Goal: Task Accomplishment & Management: Complete application form

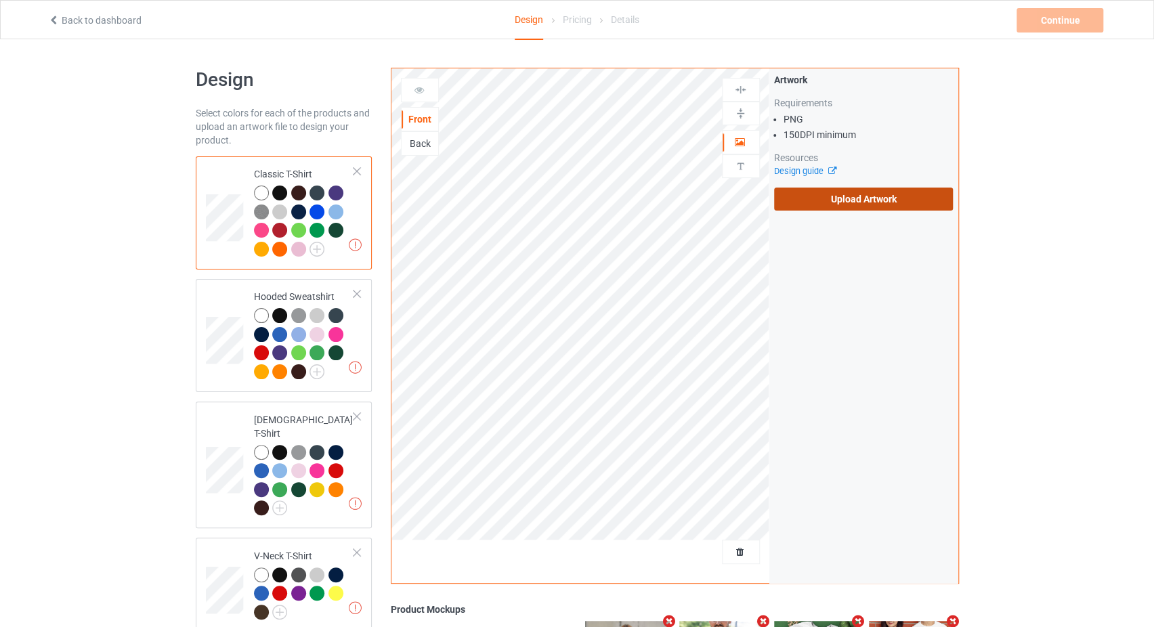
click at [858, 198] on label "Upload Artwork" at bounding box center [863, 199] width 179 height 23
click at [0, 0] on input "Upload Artwork" at bounding box center [0, 0] width 0 height 0
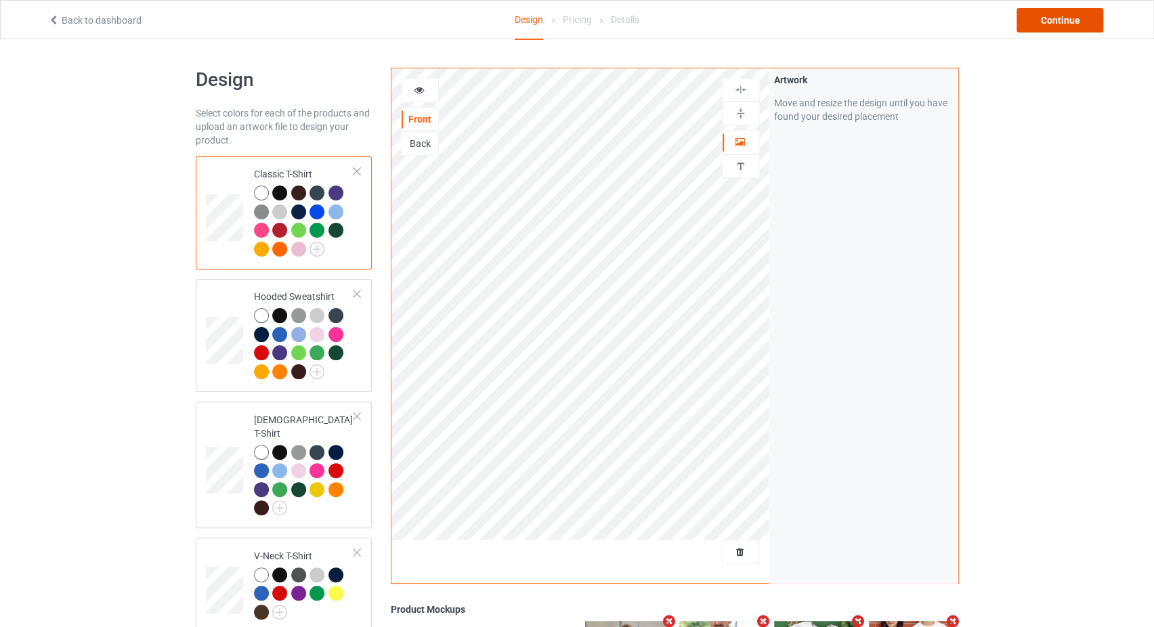
click at [1057, 26] on div "Continue" at bounding box center [1059, 20] width 87 height 24
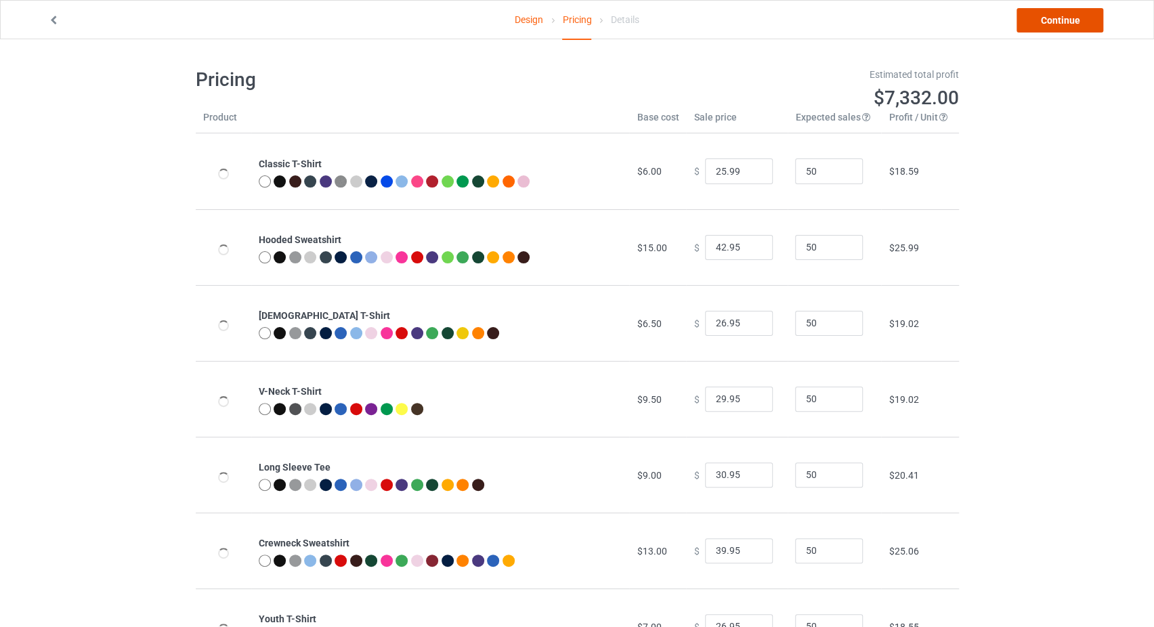
click at [1054, 22] on link "Continue" at bounding box center [1059, 20] width 87 height 24
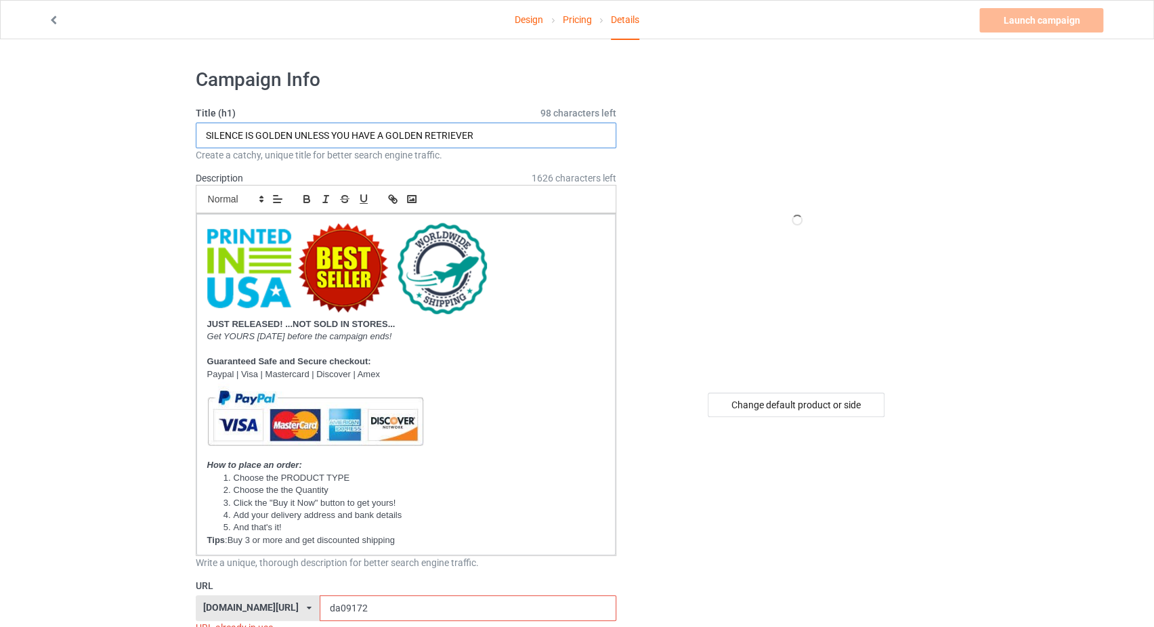
drag, startPoint x: 485, startPoint y: 134, endPoint x: 389, endPoint y: 142, distance: 97.2
click at [389, 142] on input "SILENCE IS GOLDEN UNLESS YOU HAVE A GOLDEN RETRIEVER" at bounding box center [406, 136] width 421 height 26
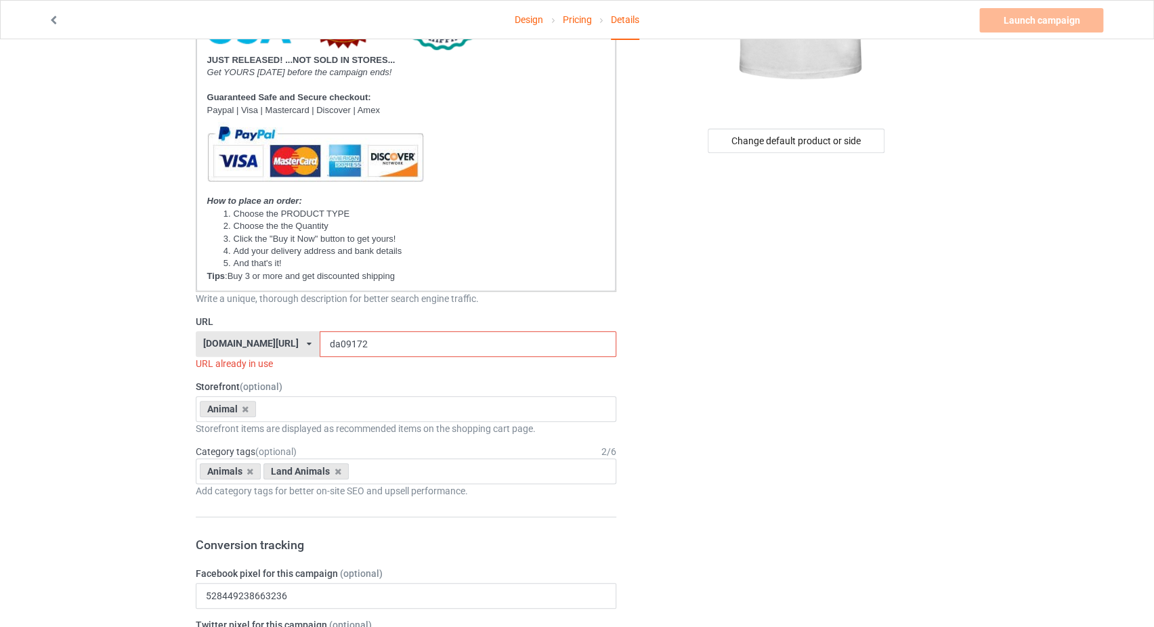
scroll to position [287, 0]
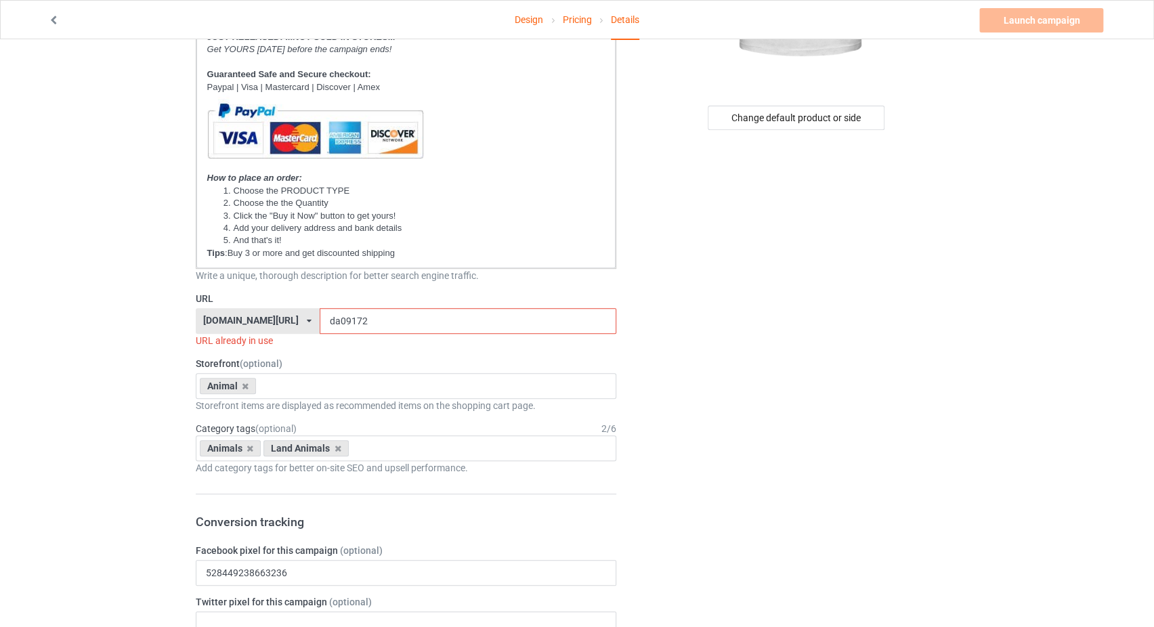
type input "SILENCE IS GOLDEN UNLESS YOU HAVE A GERMAN SHEPHERD"
drag, startPoint x: 338, startPoint y: 324, endPoint x: 320, endPoint y: 324, distance: 18.3
click at [320, 324] on input "da09172" at bounding box center [468, 321] width 297 height 26
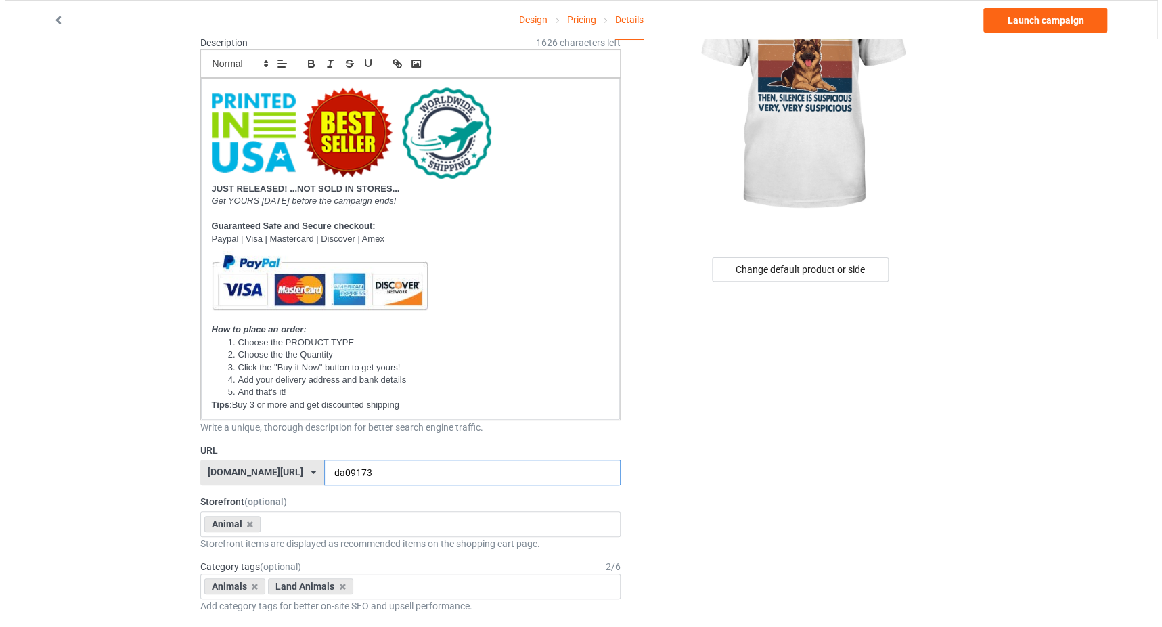
scroll to position [0, 0]
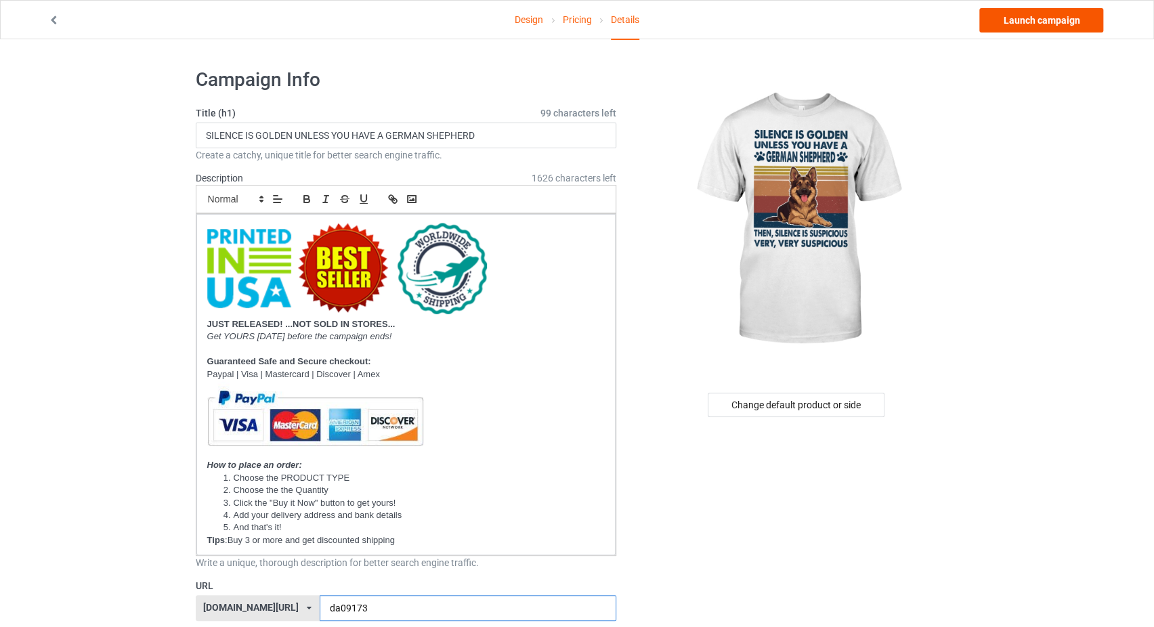
type input "da09173"
click at [1022, 14] on link "Launch campaign" at bounding box center [1041, 20] width 124 height 24
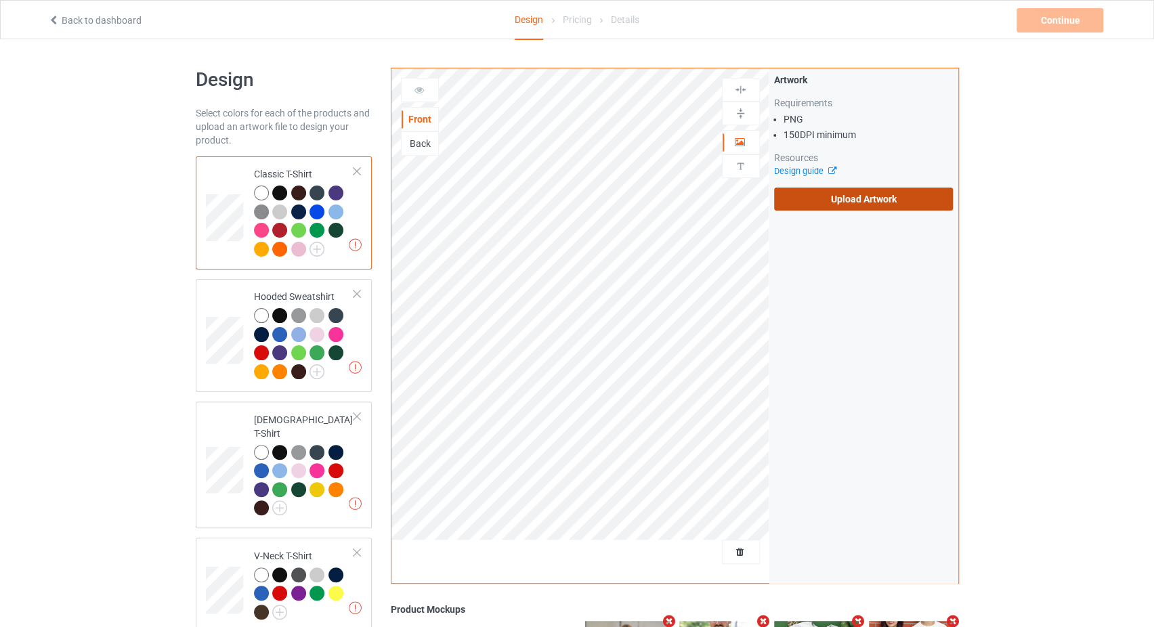
click at [798, 203] on label "Upload Artwork" at bounding box center [863, 199] width 179 height 23
click at [0, 0] on input "Upload Artwork" at bounding box center [0, 0] width 0 height 0
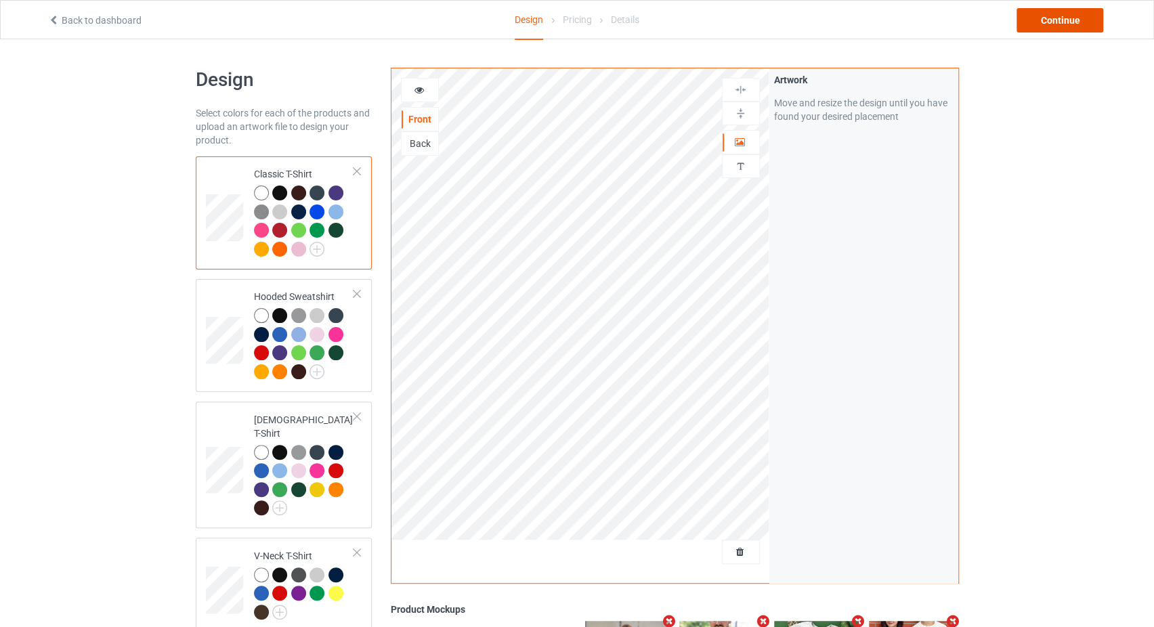
click at [1041, 24] on div "Continue" at bounding box center [1059, 20] width 87 height 24
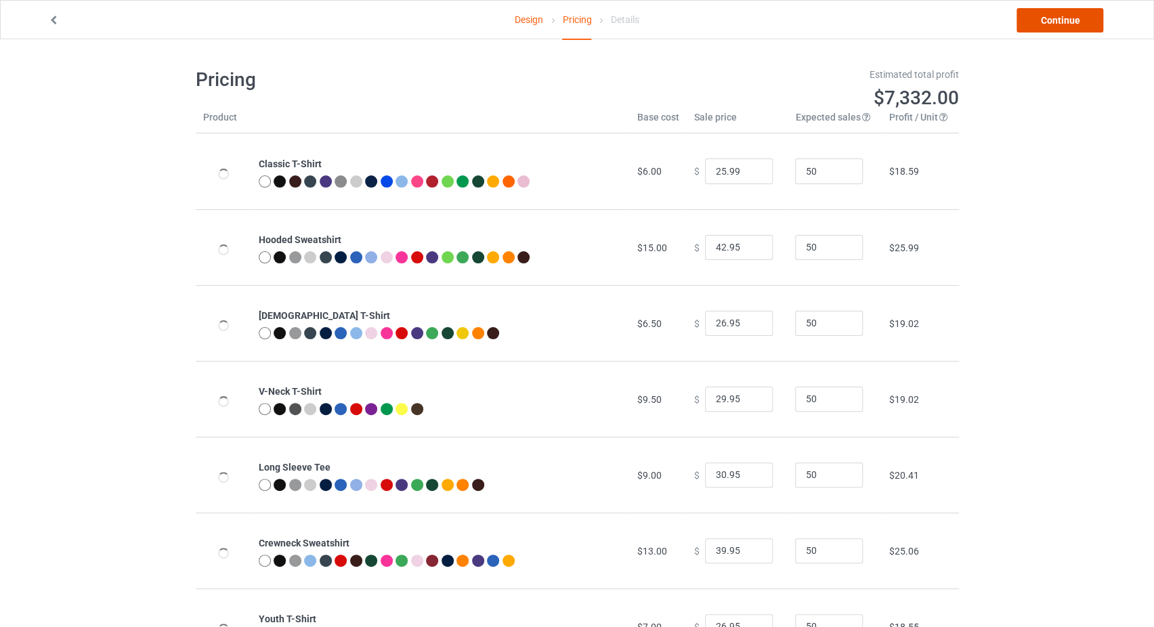
click at [1023, 14] on link "Continue" at bounding box center [1059, 20] width 87 height 24
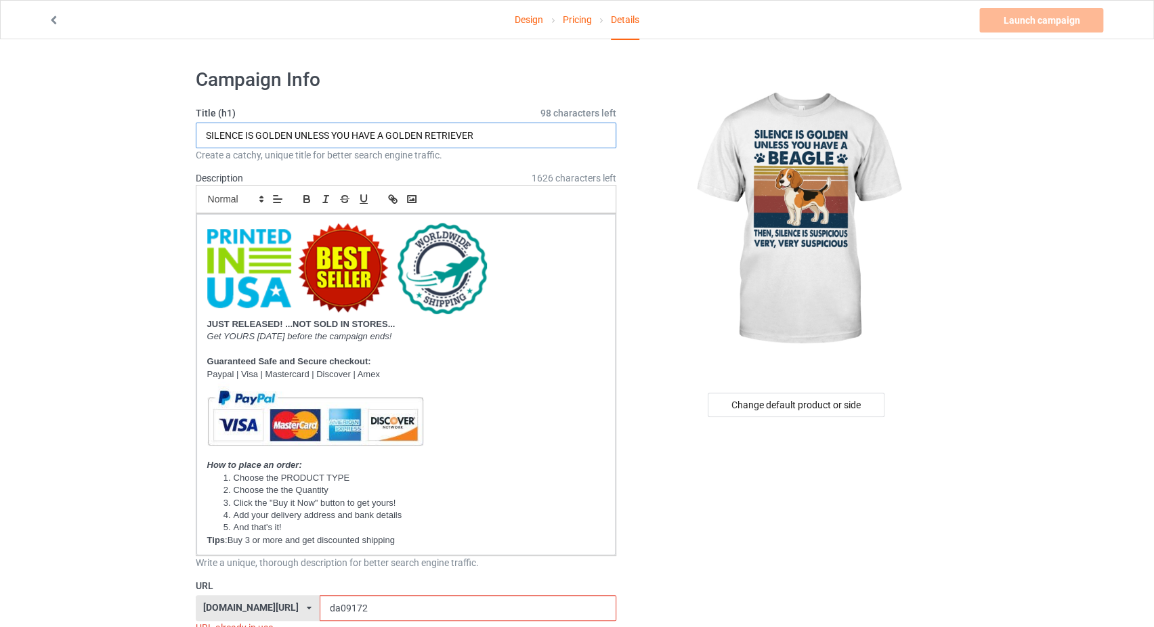
drag, startPoint x: 458, startPoint y: 131, endPoint x: 389, endPoint y: 129, distance: 69.8
click at [389, 129] on input "SILENCE IS GOLDEN UNLESS YOU HAVE A GOLDEN RETRIEVER" at bounding box center [406, 136] width 421 height 26
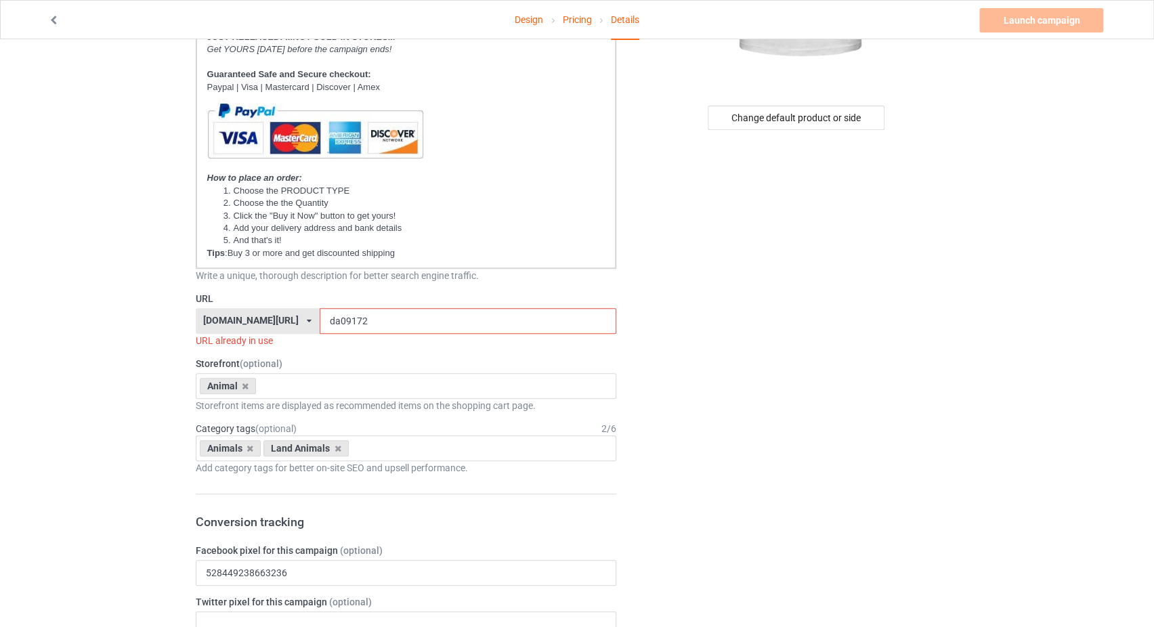
type input "SILENCE IS GOLDEN UNLESS YOU HAVE A BEAGLE"
drag, startPoint x: 355, startPoint y: 324, endPoint x: 319, endPoint y: 325, distance: 36.6
click at [320, 325] on input "da09172" at bounding box center [468, 321] width 297 height 26
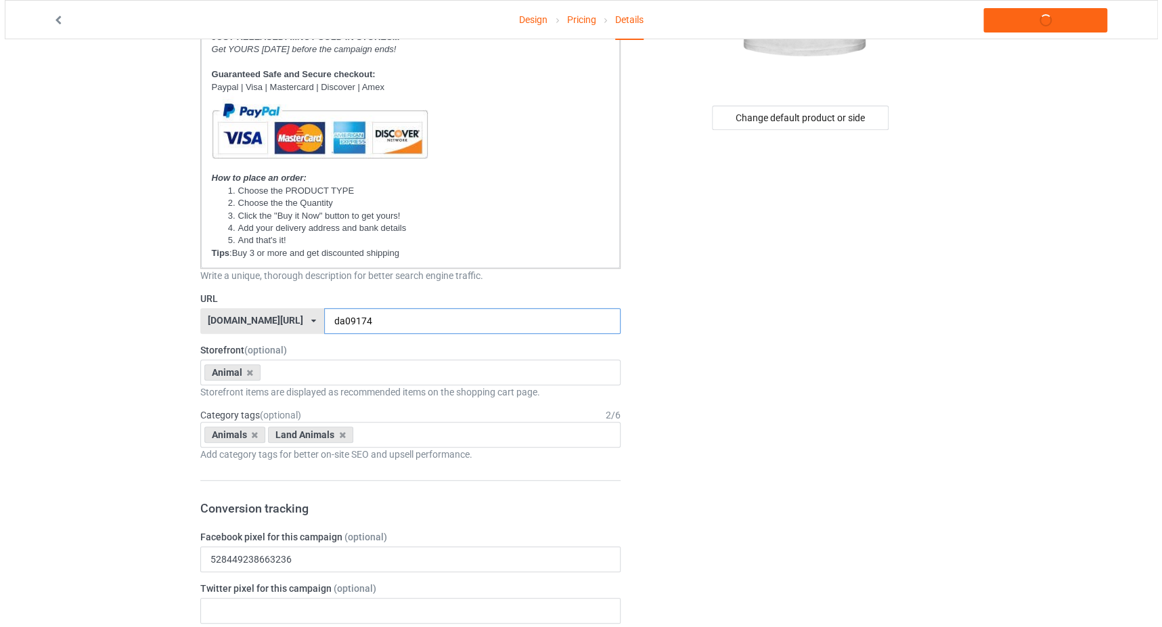
scroll to position [0, 0]
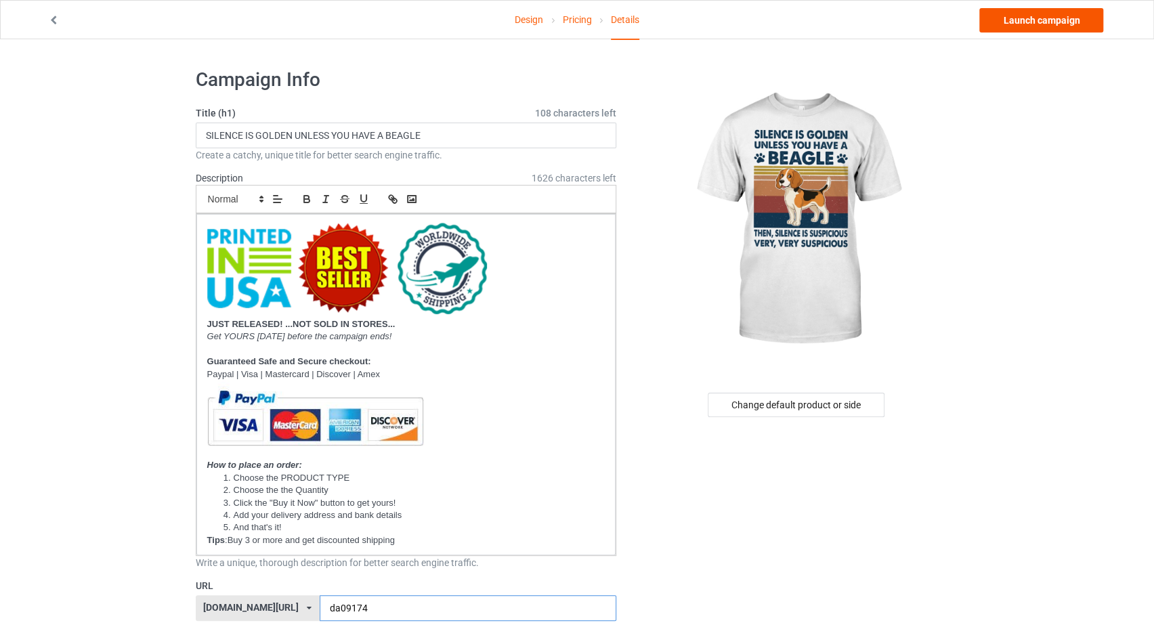
type input "da09174"
click at [1024, 24] on link "Launch campaign" at bounding box center [1041, 20] width 124 height 24
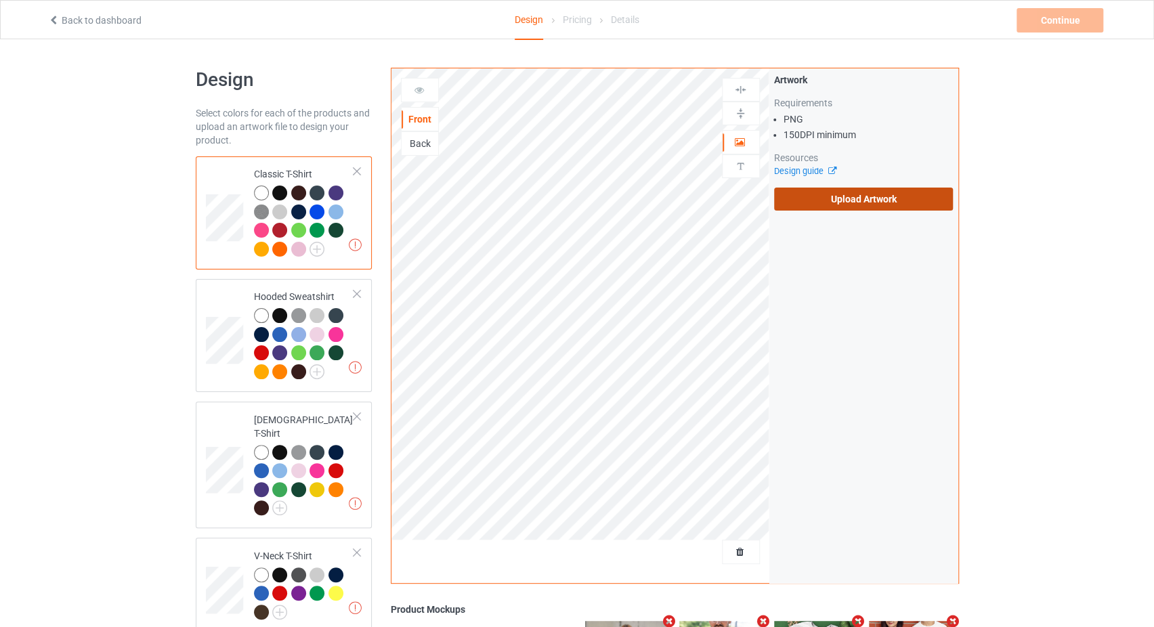
click at [853, 196] on label "Upload Artwork" at bounding box center [863, 199] width 179 height 23
click at [0, 0] on input "Upload Artwork" at bounding box center [0, 0] width 0 height 0
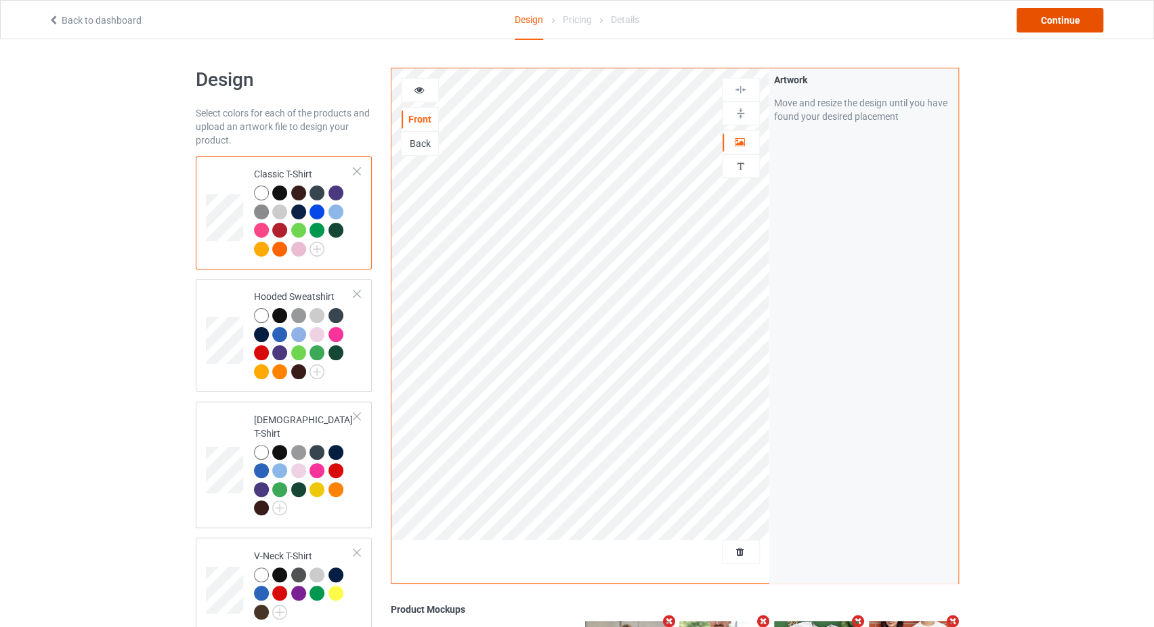
click at [1037, 20] on div "Continue" at bounding box center [1059, 20] width 87 height 24
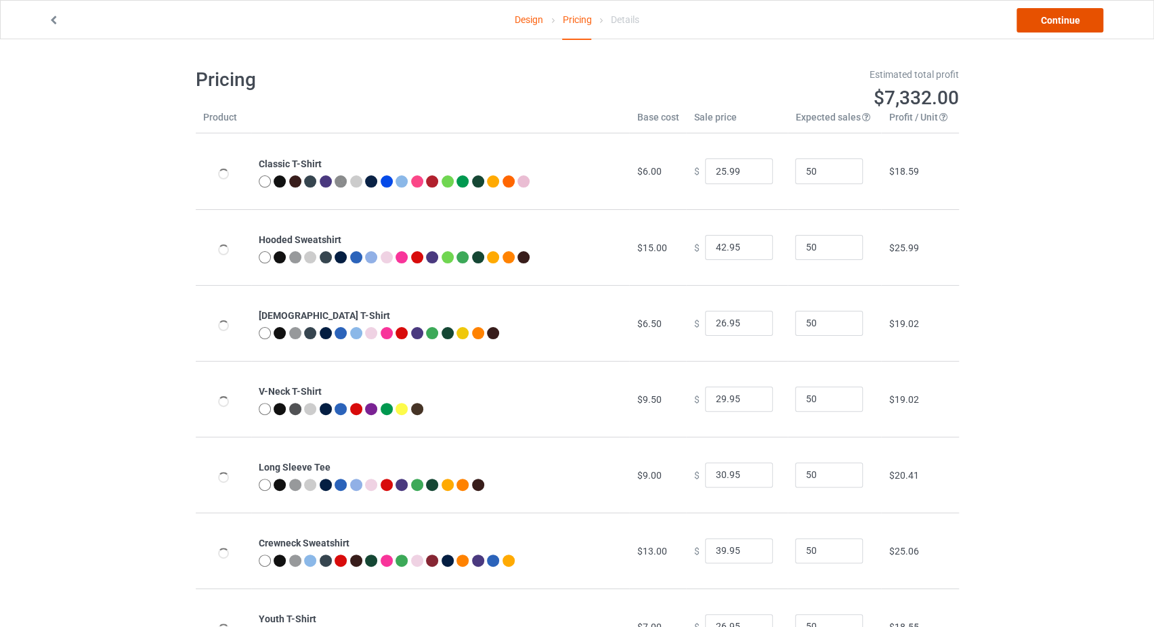
click at [1037, 20] on link "Continue" at bounding box center [1059, 20] width 87 height 24
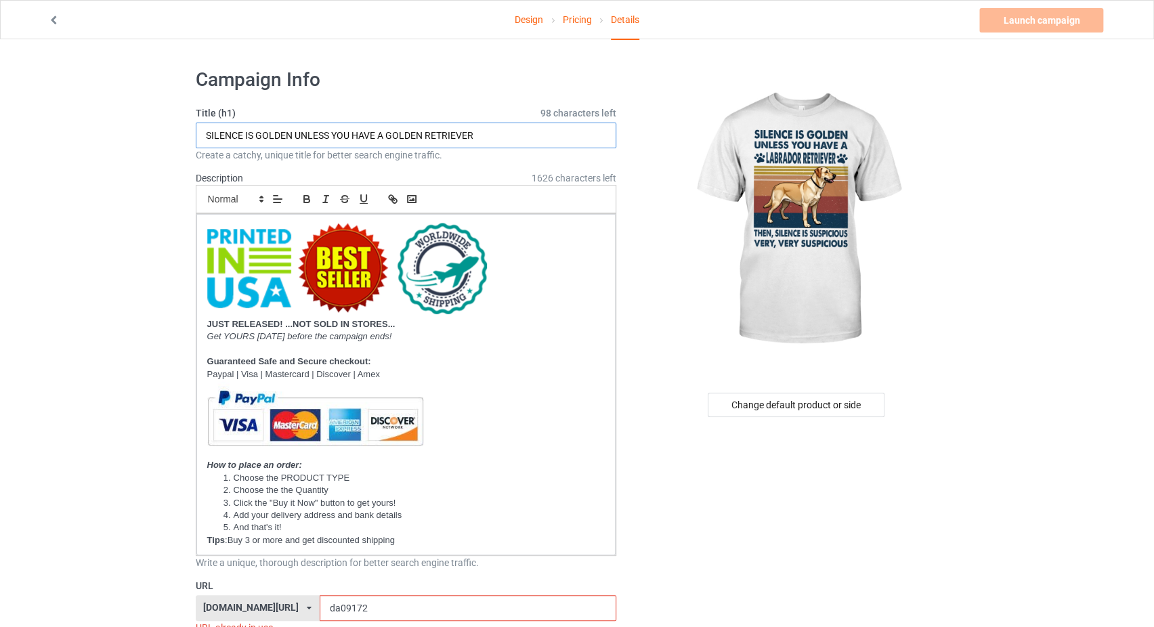
drag, startPoint x: 506, startPoint y: 136, endPoint x: 388, endPoint y: 133, distance: 117.8
click at [388, 133] on input "SILENCE IS GOLDEN UNLESS YOU HAVE A GOLDEN RETRIEVER" at bounding box center [406, 136] width 421 height 26
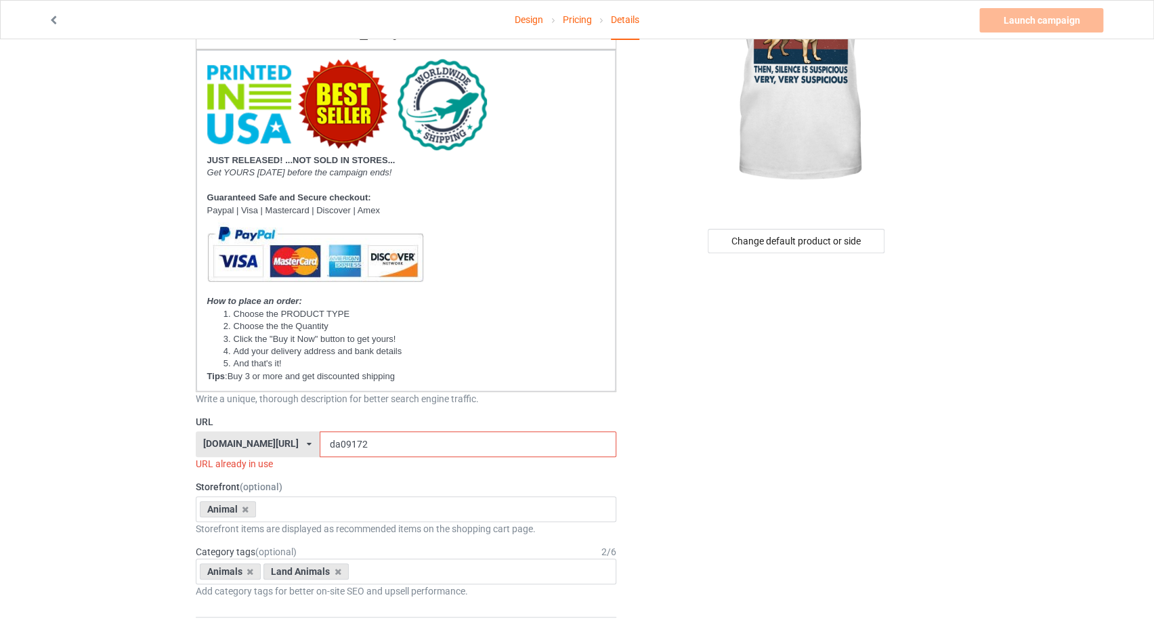
scroll to position [287, 0]
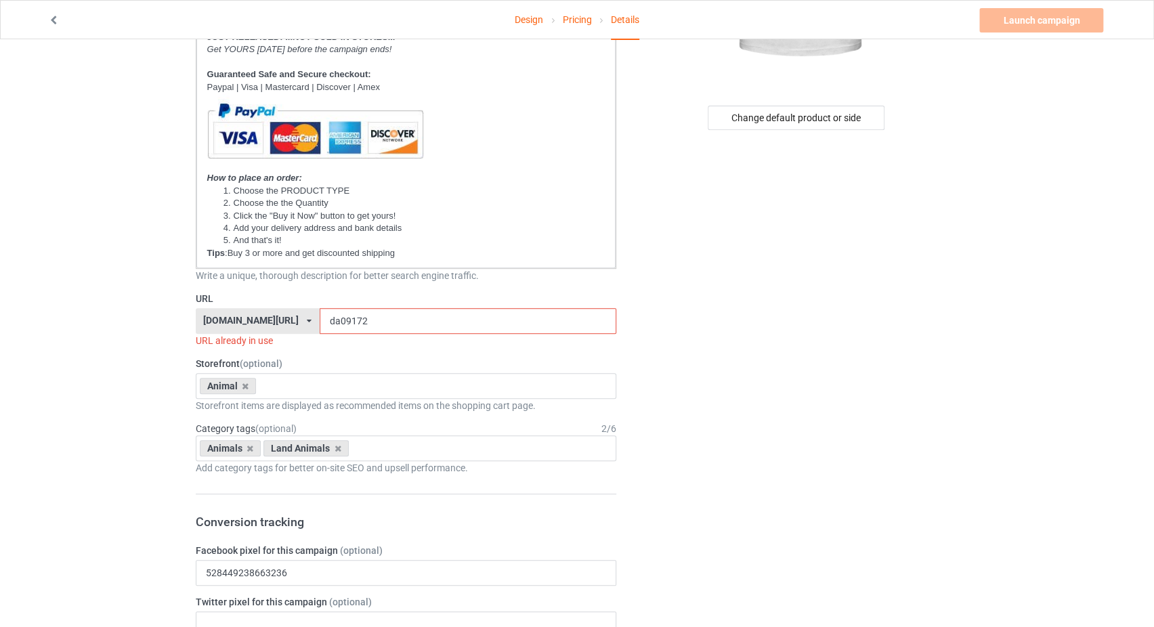
type input "SILENCE IS GOLDEN UNLESS YOU HAVE A LABRADOR RETRIEVER"
drag, startPoint x: 354, startPoint y: 329, endPoint x: 320, endPoint y: 327, distance: 33.9
click at [320, 327] on input "da09172" at bounding box center [468, 321] width 297 height 26
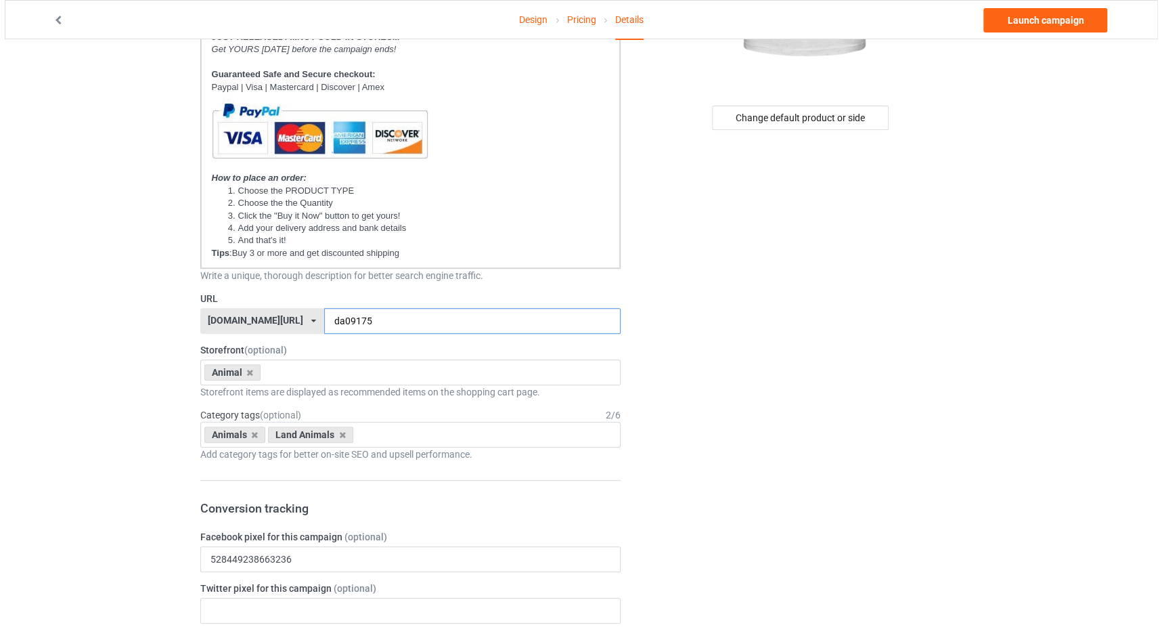
scroll to position [0, 0]
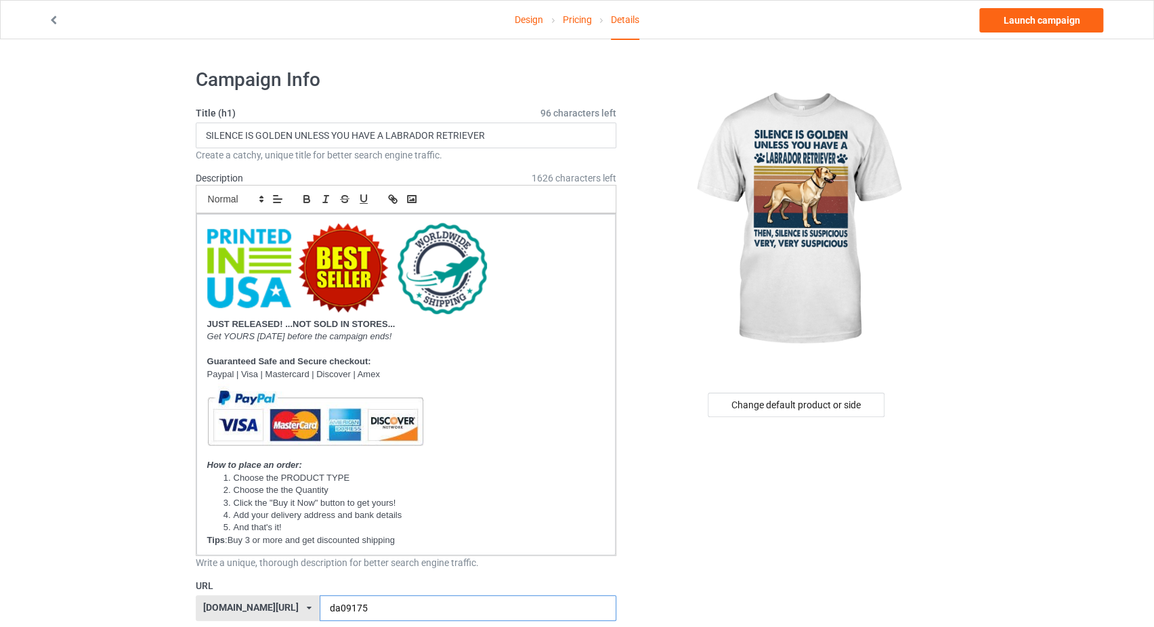
type input "da09175"
click at [1034, 20] on link "Launch campaign" at bounding box center [1041, 20] width 124 height 24
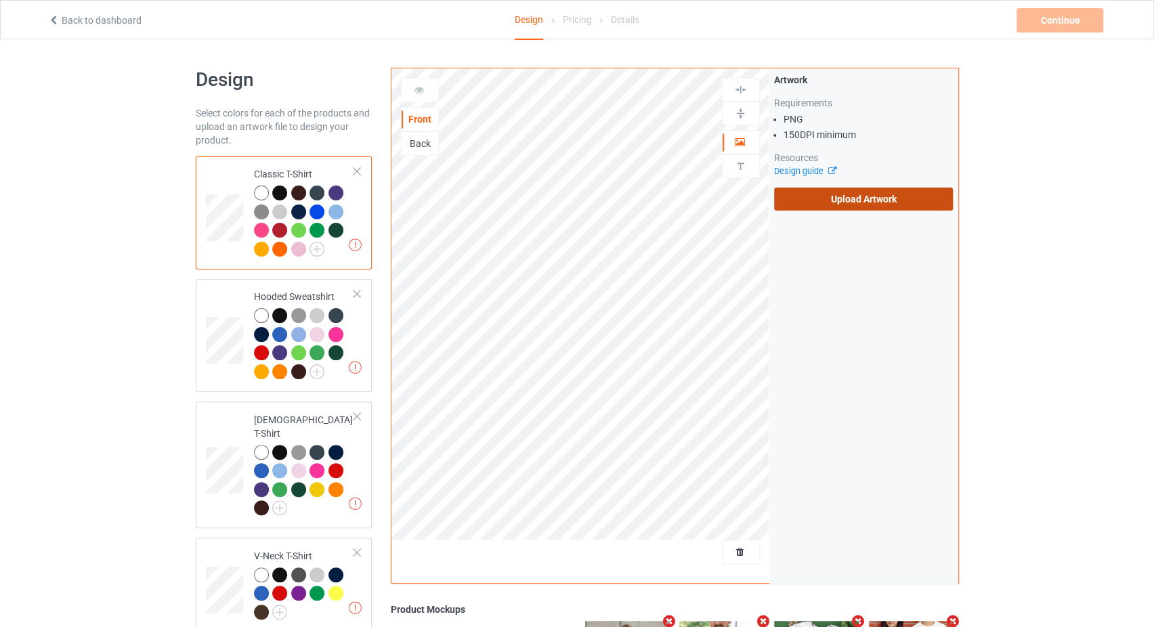
click at [850, 200] on label "Upload Artwork" at bounding box center [863, 199] width 179 height 23
click at [0, 0] on input "Upload Artwork" at bounding box center [0, 0] width 0 height 0
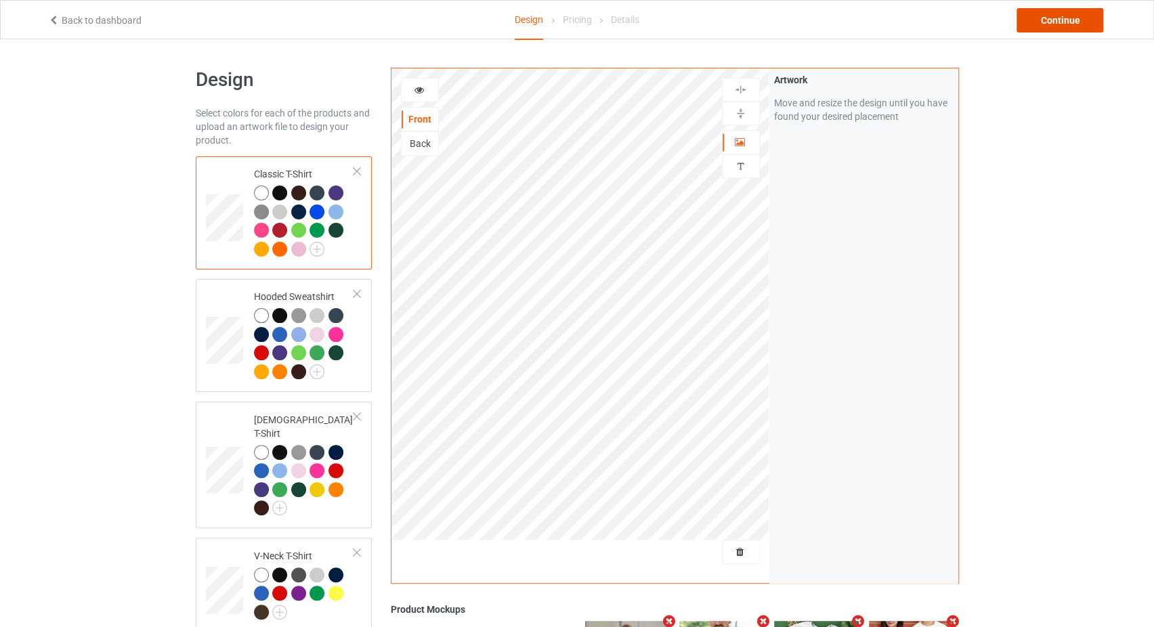
click at [1060, 19] on div "Continue" at bounding box center [1059, 20] width 87 height 24
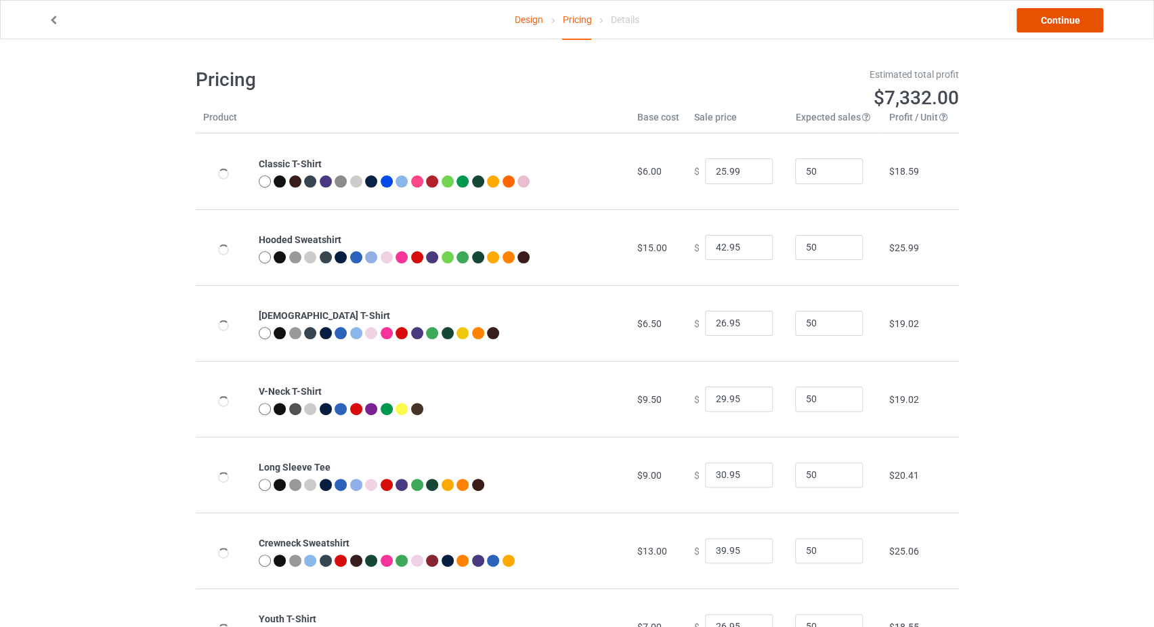
click at [1060, 20] on link "Continue" at bounding box center [1059, 20] width 87 height 24
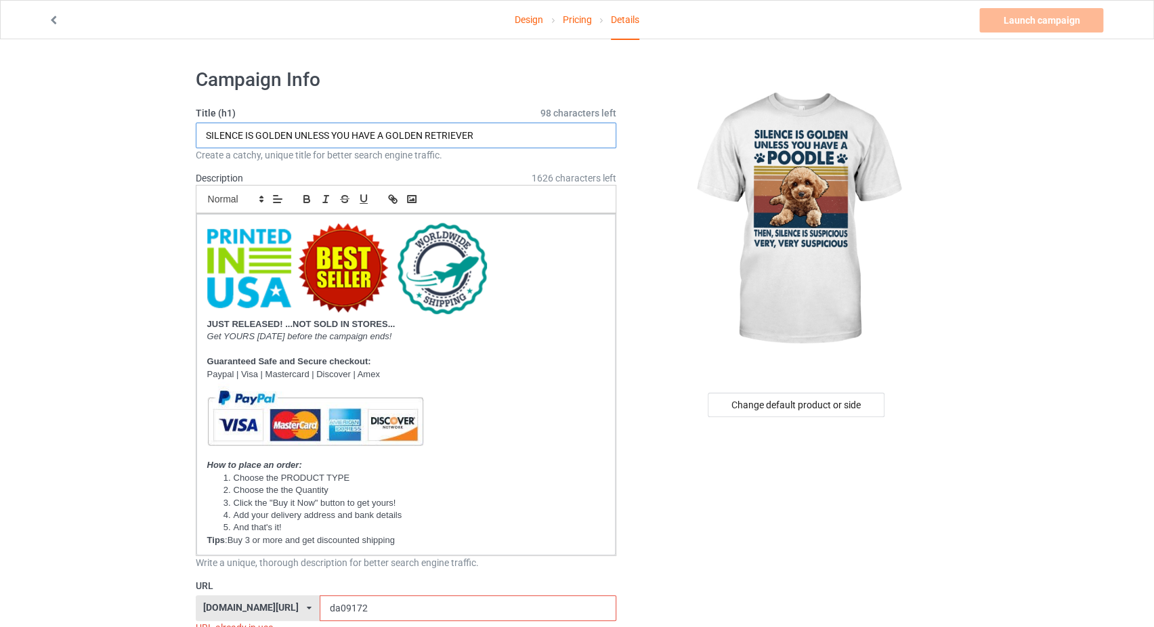
drag, startPoint x: 475, startPoint y: 140, endPoint x: 387, endPoint y: 137, distance: 87.4
click at [387, 137] on input "SILENCE IS GOLDEN UNLESS YOU HAVE A GOLDEN RETRIEVER" at bounding box center [406, 136] width 421 height 26
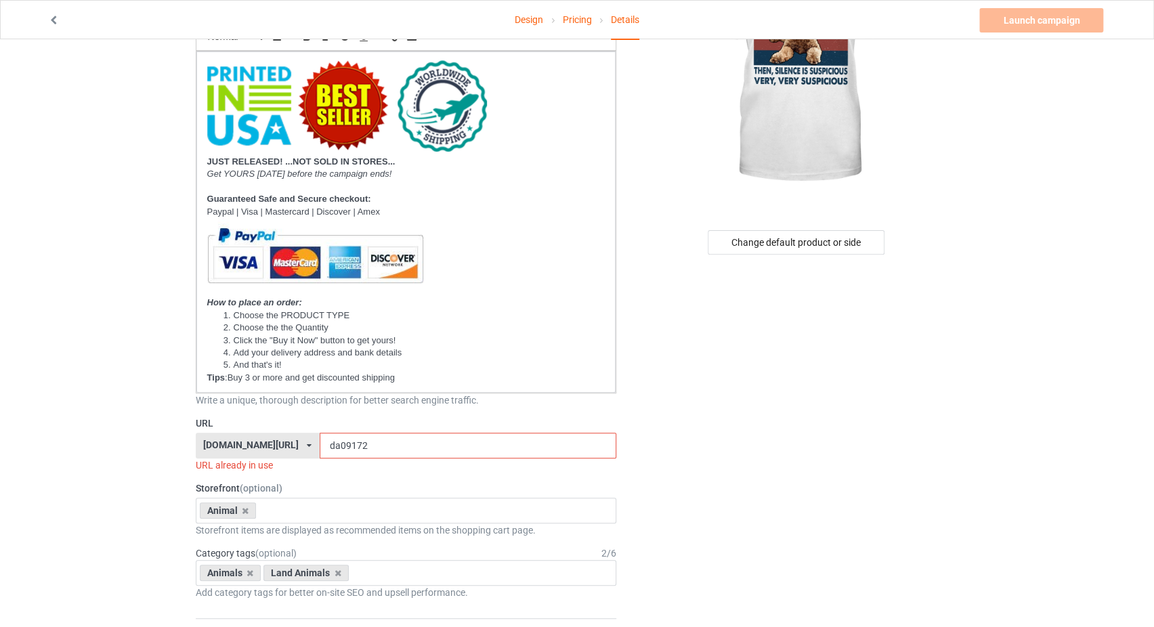
scroll to position [287, 0]
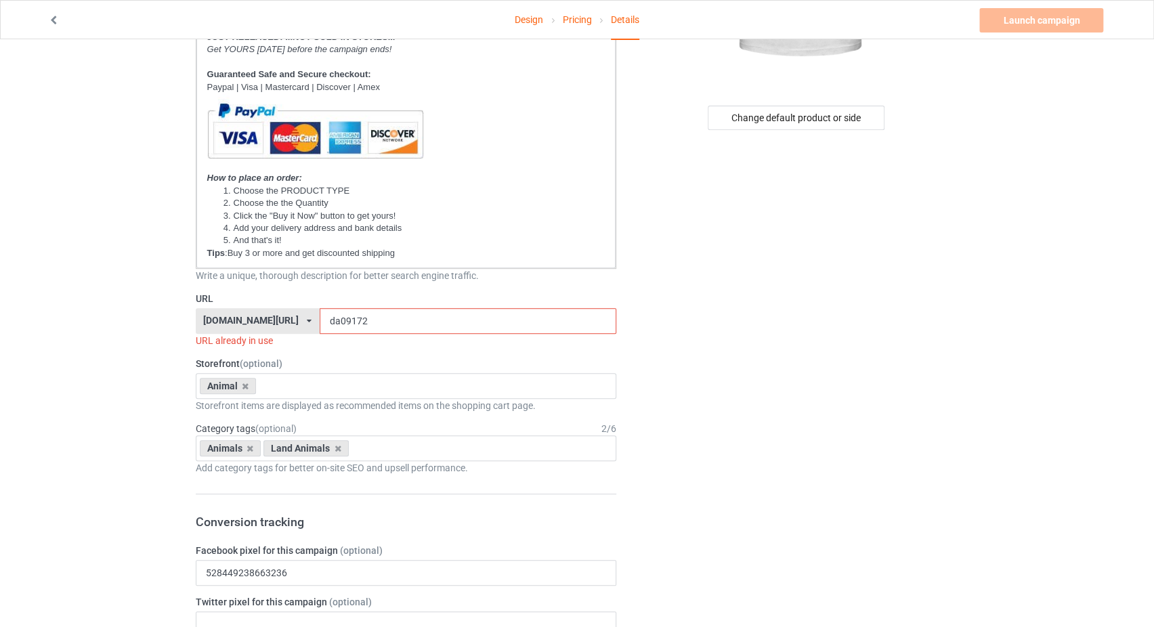
type input "SILENCE IS GOLDEN UNLESS YOU HAVE A POODLE"
drag, startPoint x: 330, startPoint y: 322, endPoint x: 320, endPoint y: 324, distance: 11.0
click at [320, 324] on input "da09172" at bounding box center [468, 321] width 297 height 26
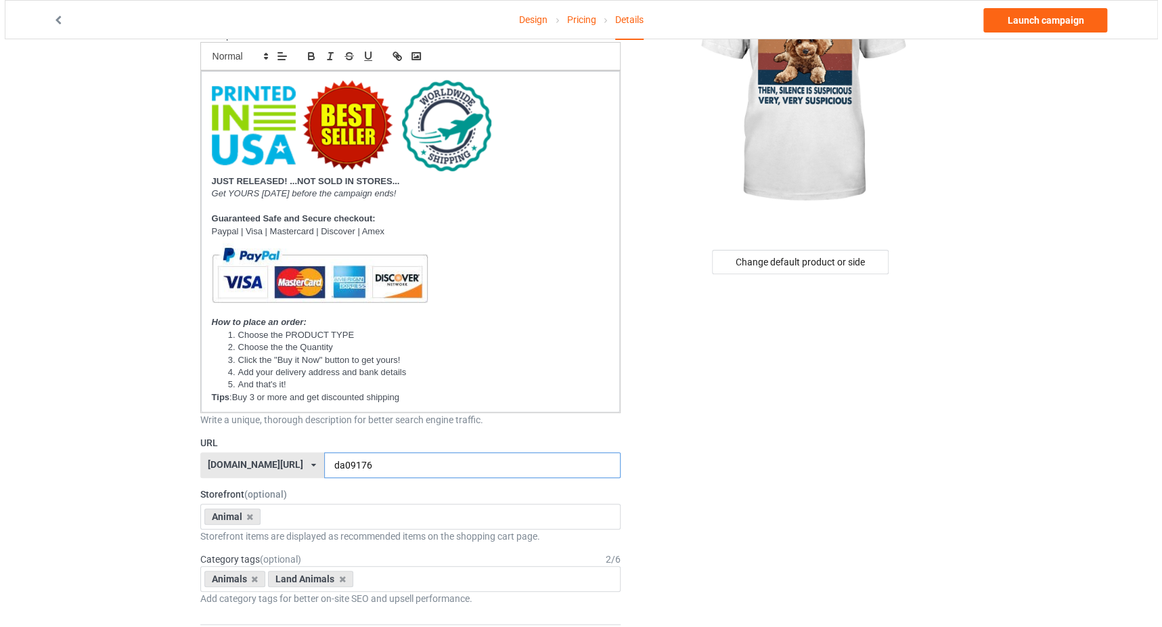
scroll to position [0, 0]
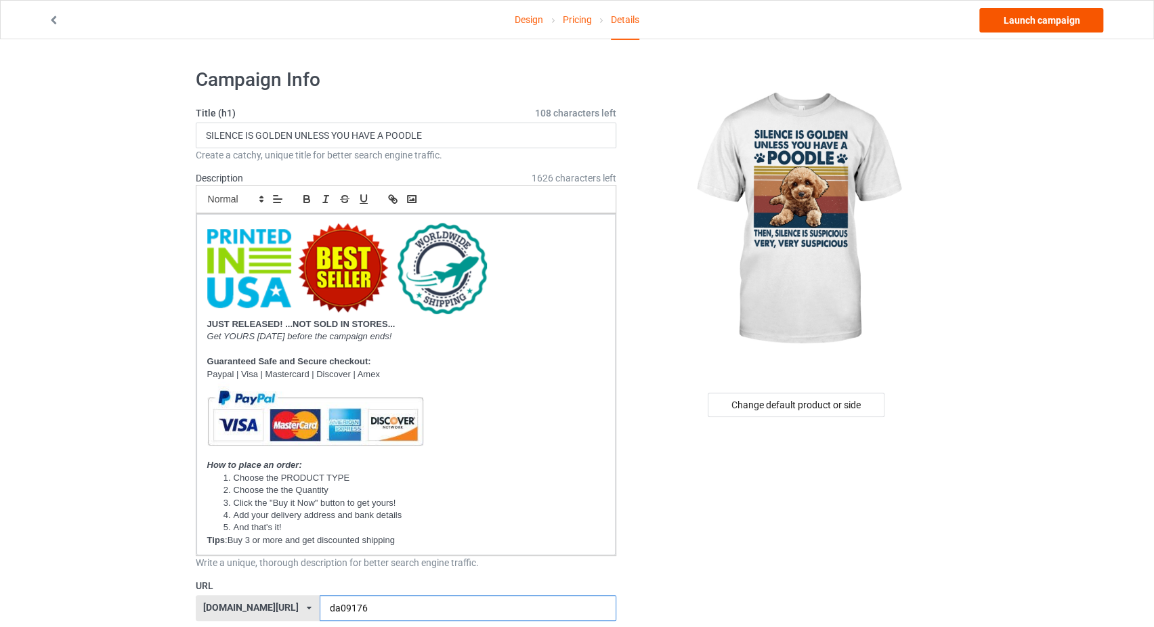
type input "da09176"
click at [1022, 25] on link "Launch campaign" at bounding box center [1041, 20] width 124 height 24
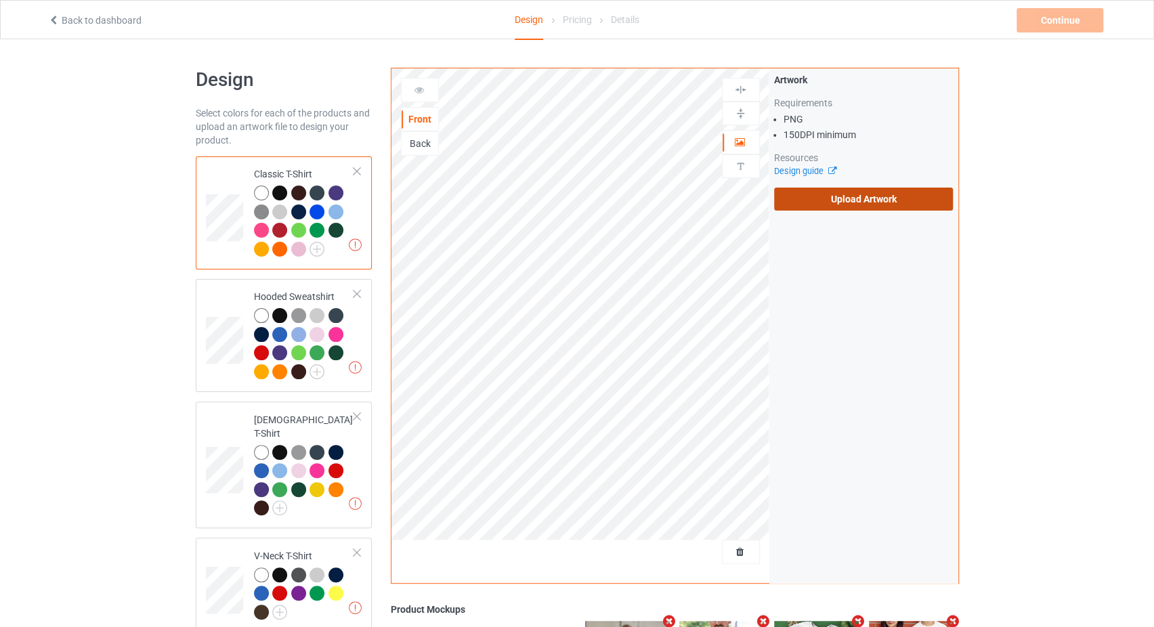
click at [835, 194] on label "Upload Artwork" at bounding box center [863, 199] width 179 height 23
click at [0, 0] on input "Upload Artwork" at bounding box center [0, 0] width 0 height 0
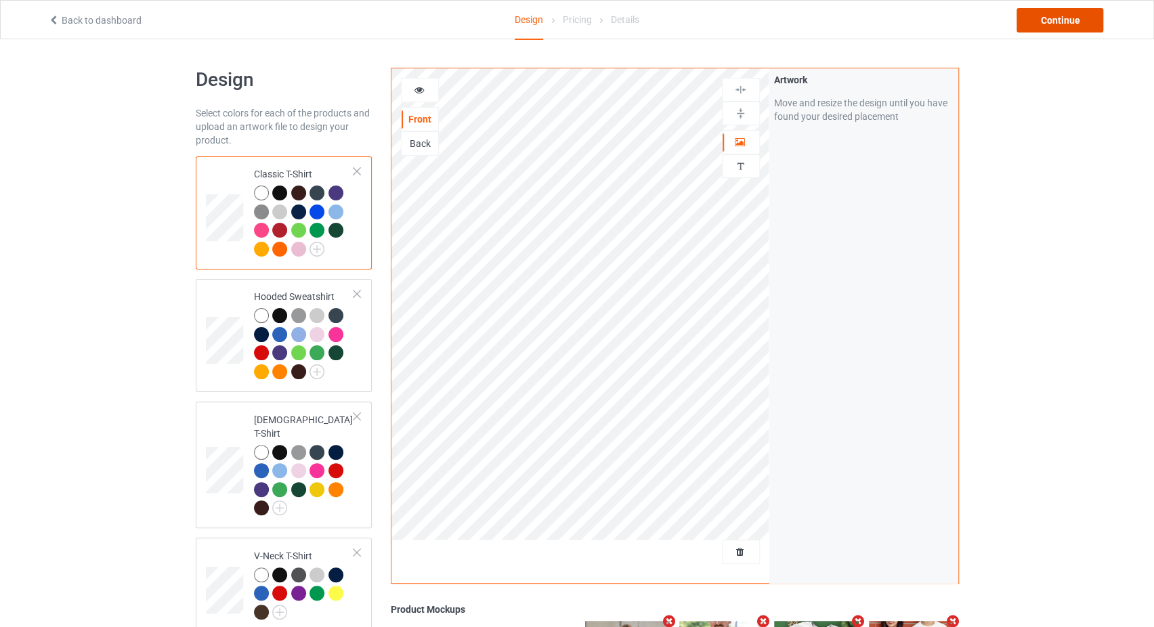
click at [1063, 12] on div "Continue" at bounding box center [1059, 20] width 87 height 24
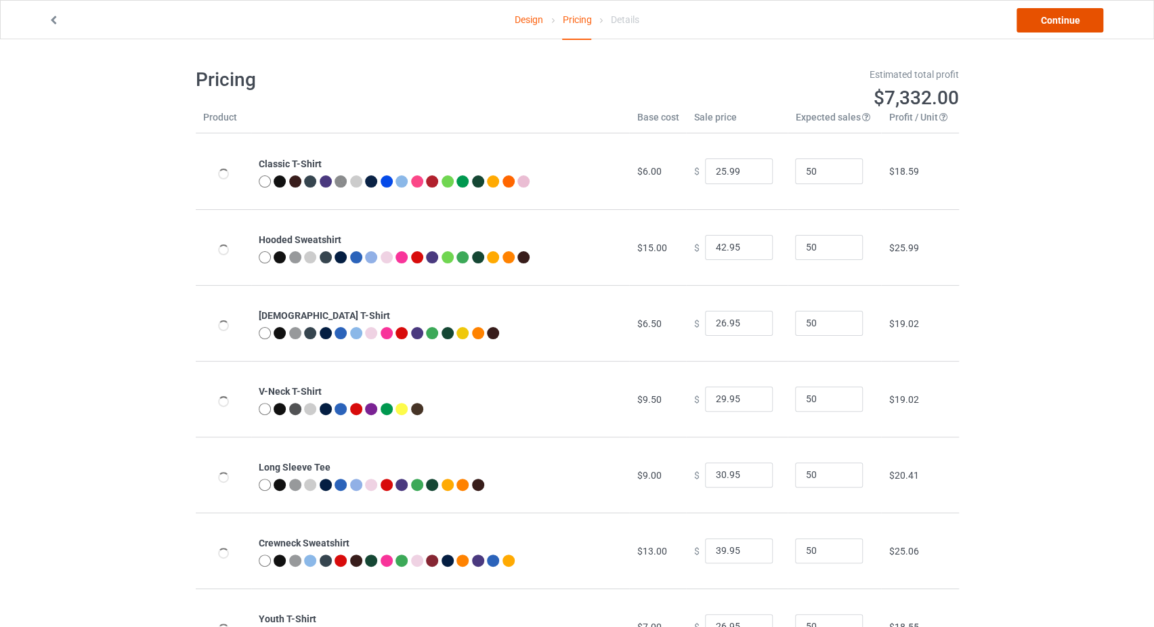
click at [1058, 19] on link "Continue" at bounding box center [1059, 20] width 87 height 24
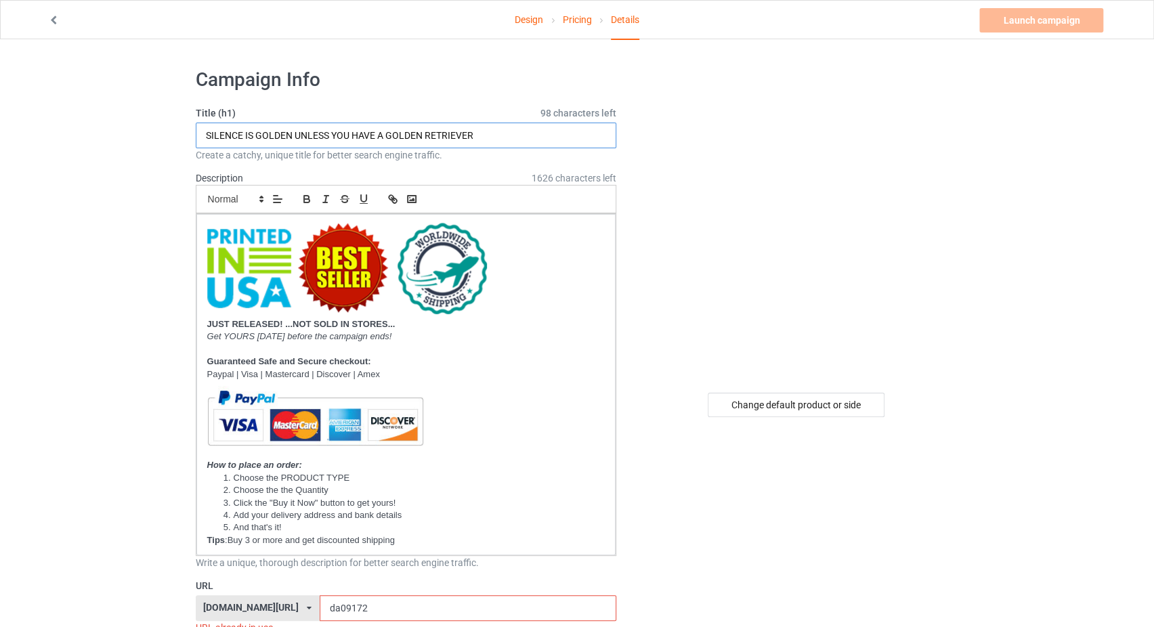
drag, startPoint x: 487, startPoint y: 125, endPoint x: 388, endPoint y: 127, distance: 98.9
click at [388, 127] on input "SILENCE IS GOLDEN UNLESS YOU HAVE A GOLDEN RETRIEVER" at bounding box center [406, 136] width 421 height 26
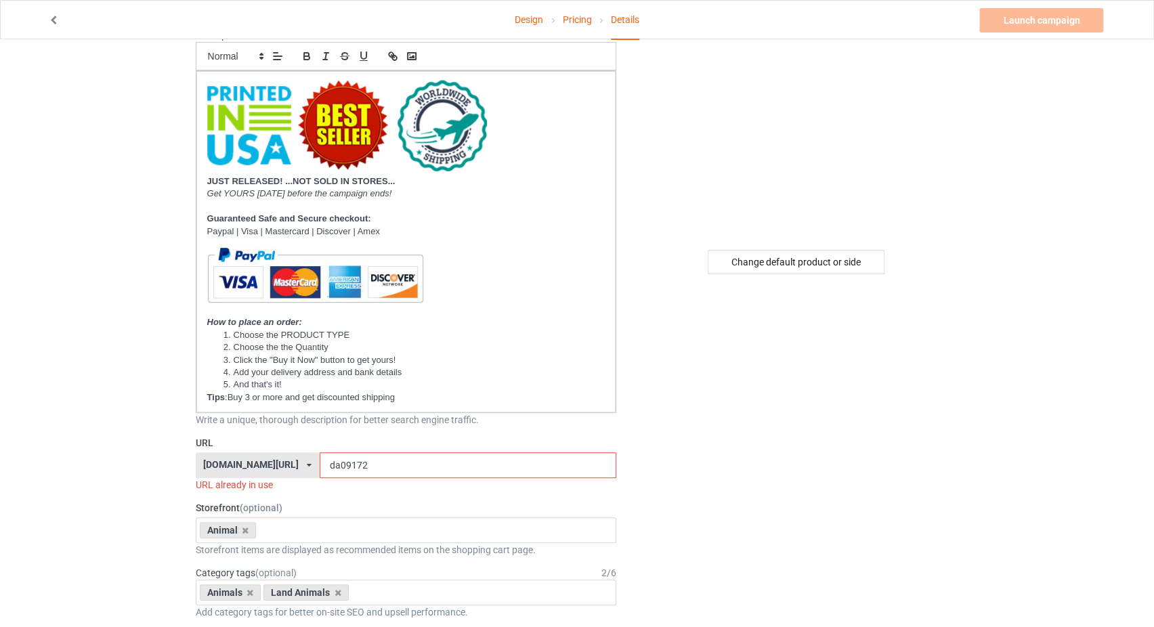
type input "SILENCE IS GOLDEN UNLESS YOU HAVE A DASCHSHUND"
drag, startPoint x: 331, startPoint y: 467, endPoint x: 320, endPoint y: 466, distance: 10.9
click at [320, 466] on input "da09172" at bounding box center [468, 465] width 297 height 26
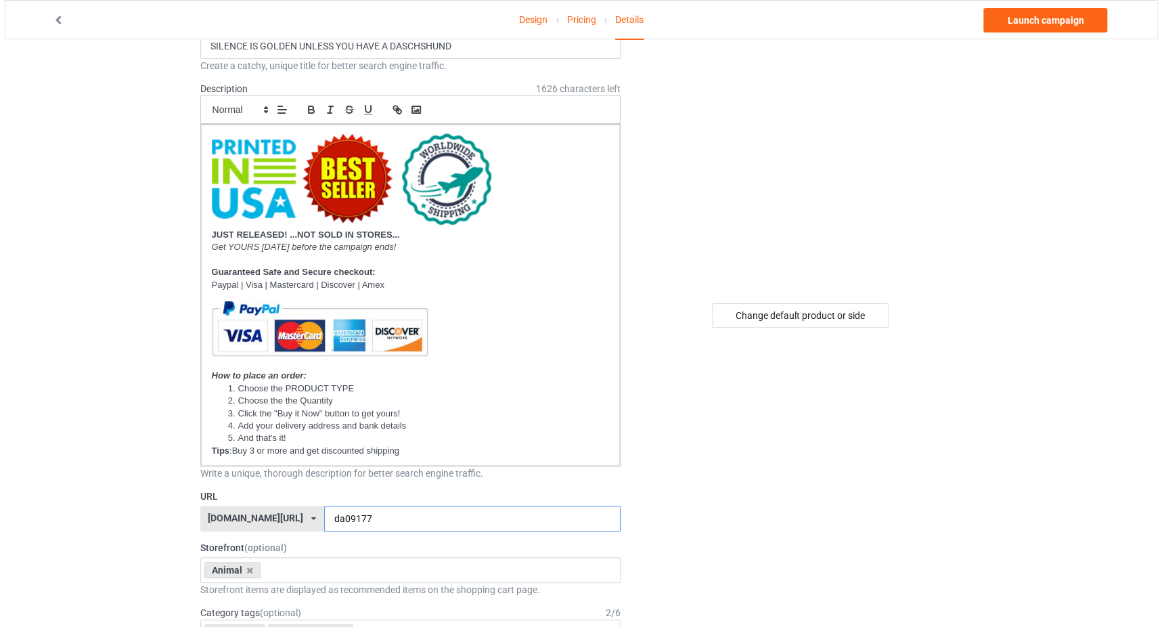
scroll to position [0, 0]
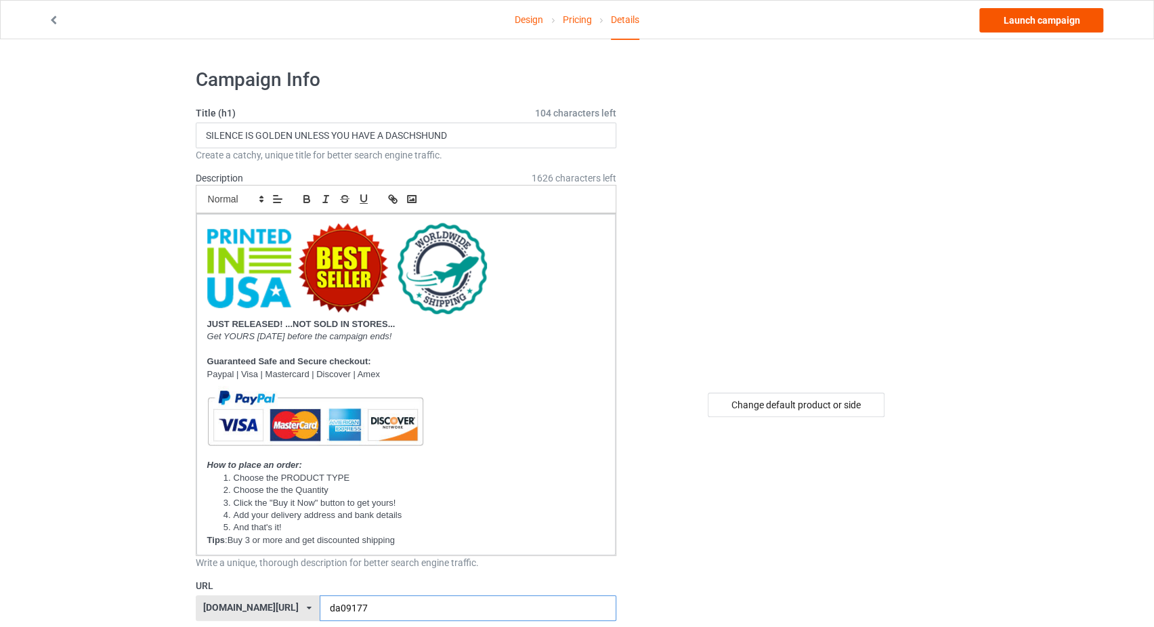
type input "da09177"
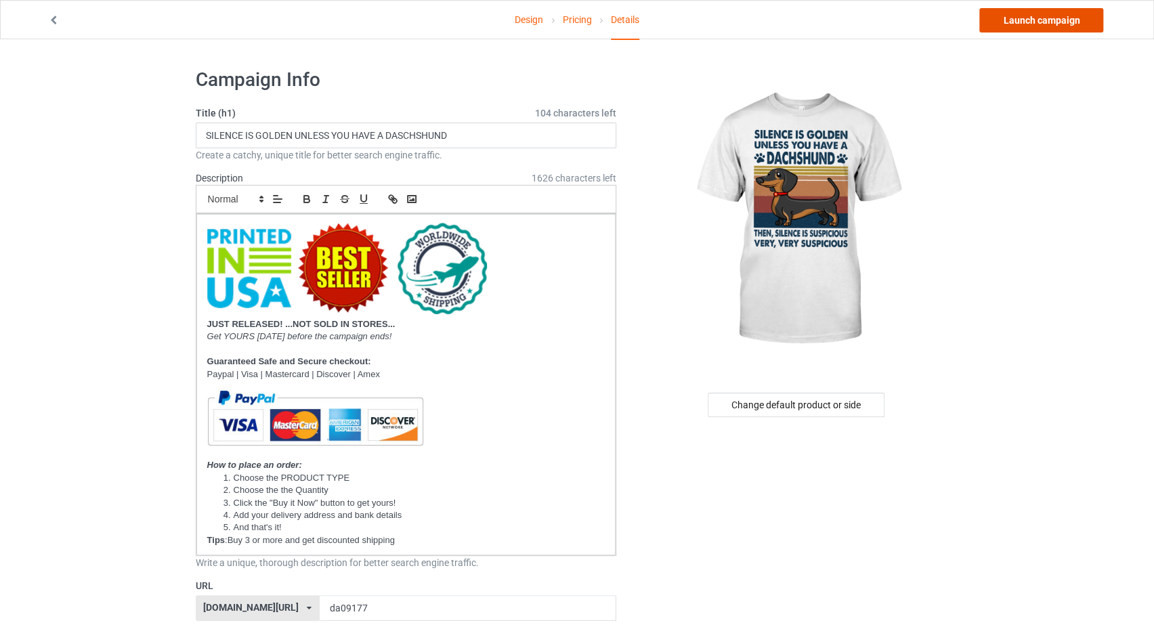
click at [1013, 20] on link "Launch campaign" at bounding box center [1041, 20] width 124 height 24
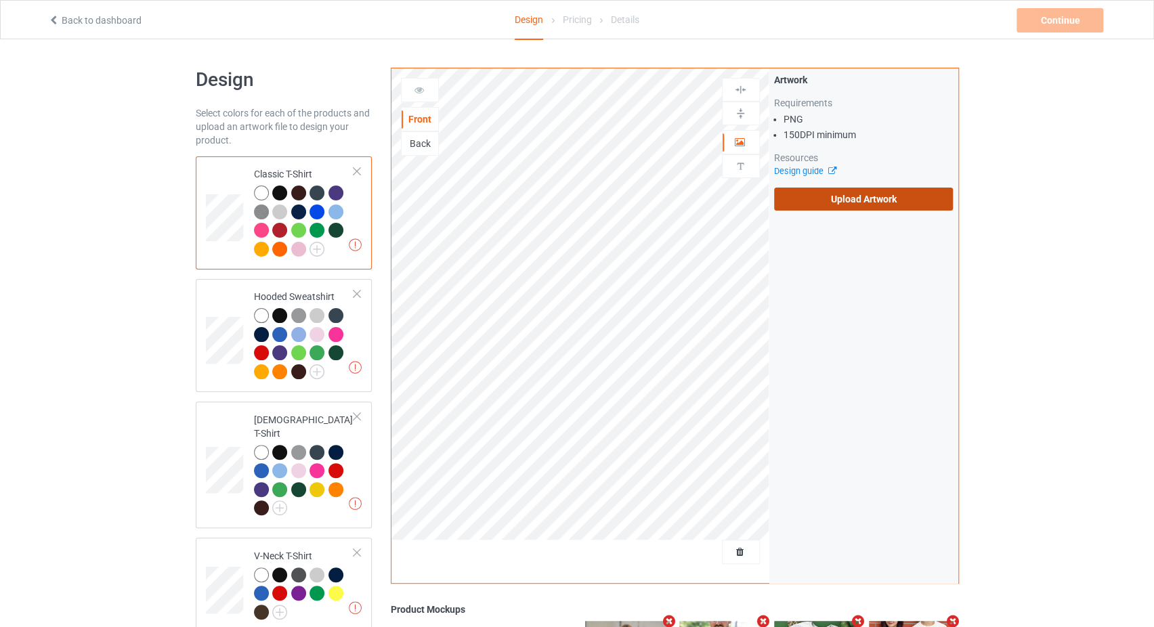
click at [812, 198] on label "Upload Artwork" at bounding box center [863, 199] width 179 height 23
click at [0, 0] on input "Upload Artwork" at bounding box center [0, 0] width 0 height 0
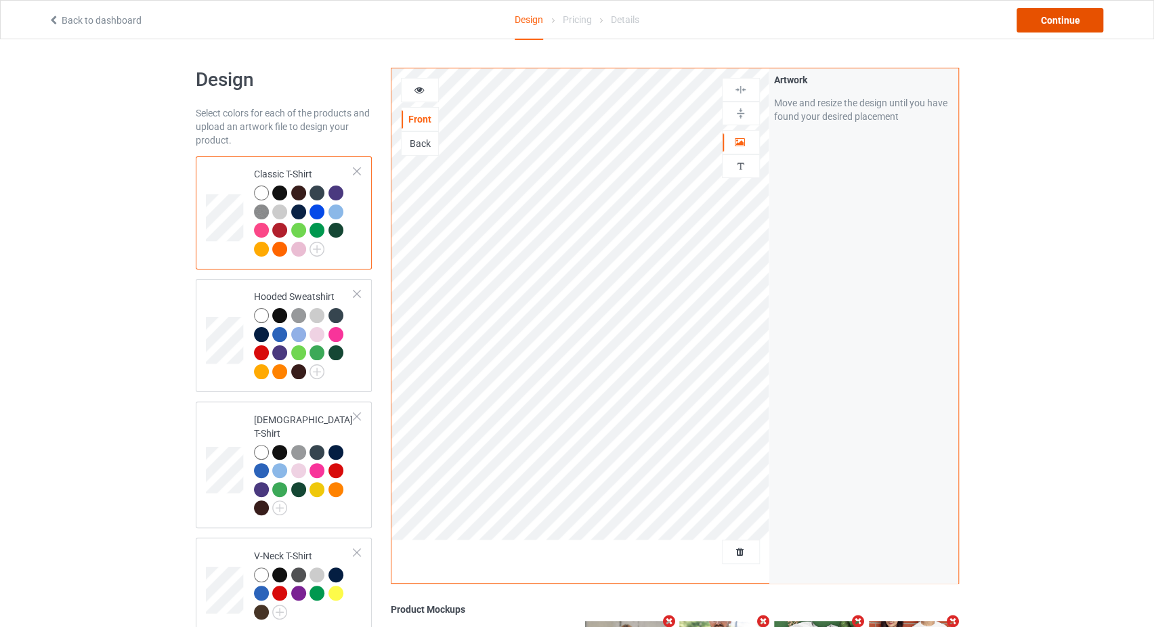
click at [1056, 17] on div "Continue" at bounding box center [1059, 20] width 87 height 24
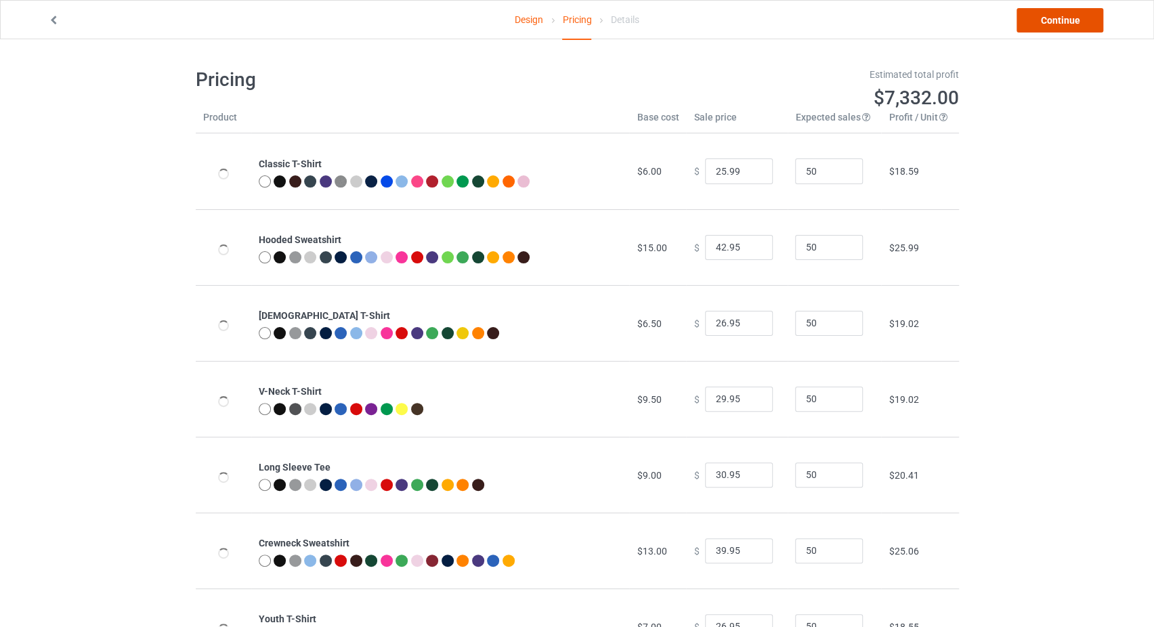
click at [1056, 17] on link "Continue" at bounding box center [1059, 20] width 87 height 24
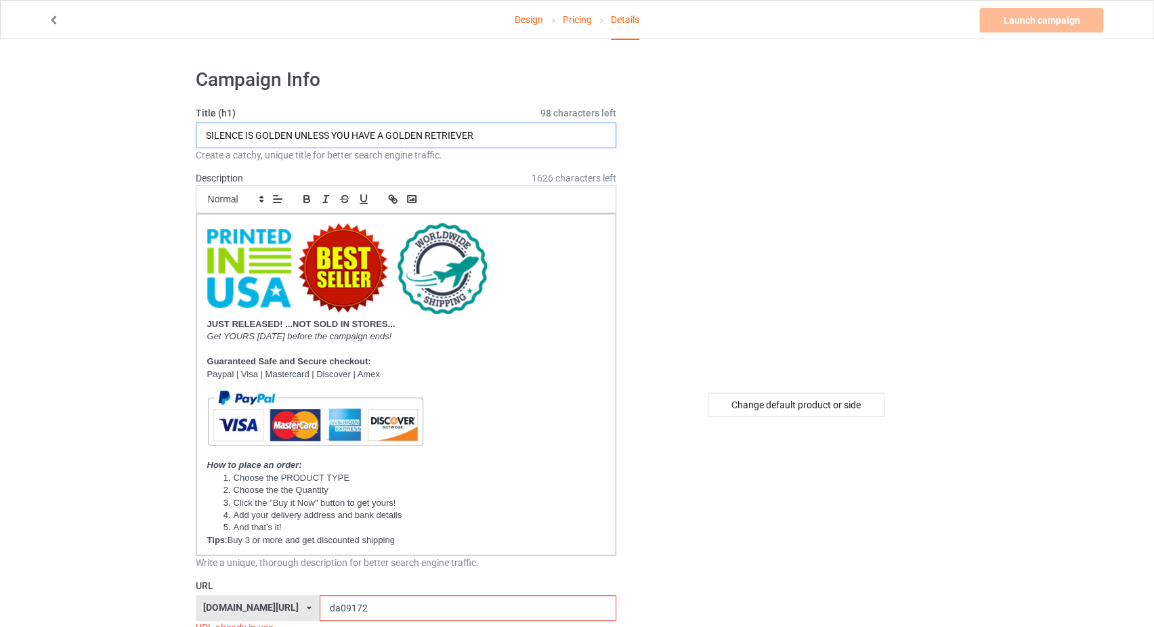
drag, startPoint x: 474, startPoint y: 135, endPoint x: 387, endPoint y: 128, distance: 87.0
click at [387, 128] on input "SILENCE IS GOLDEN UNLESS YOU HAVE A GOLDEN RETRIEVER" at bounding box center [406, 136] width 421 height 26
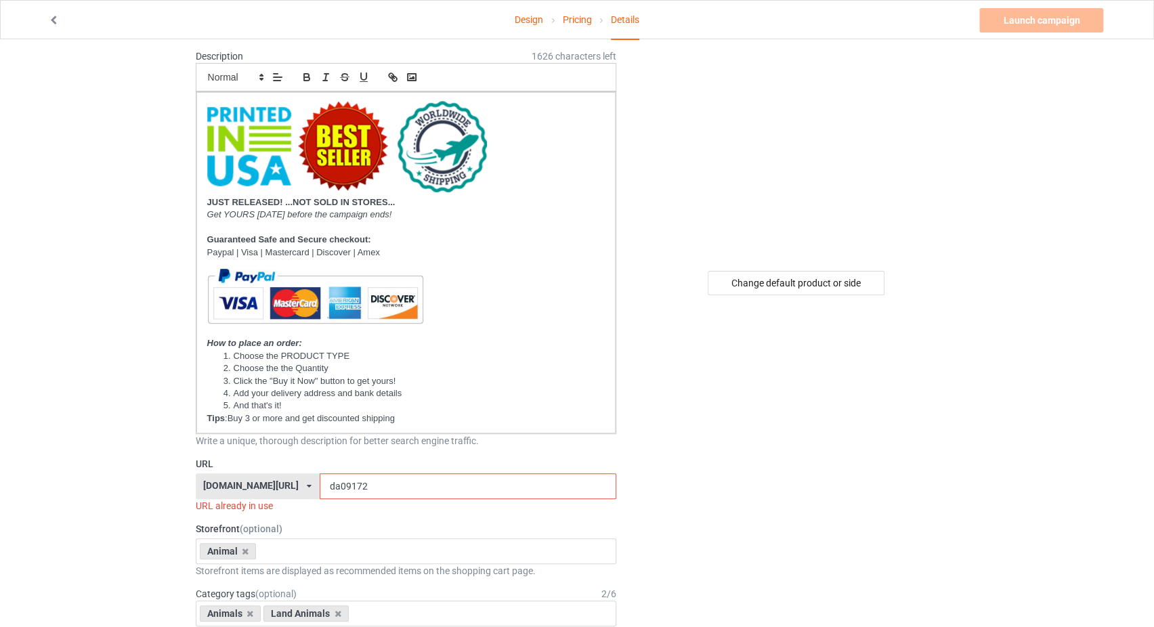
scroll to position [143, 0]
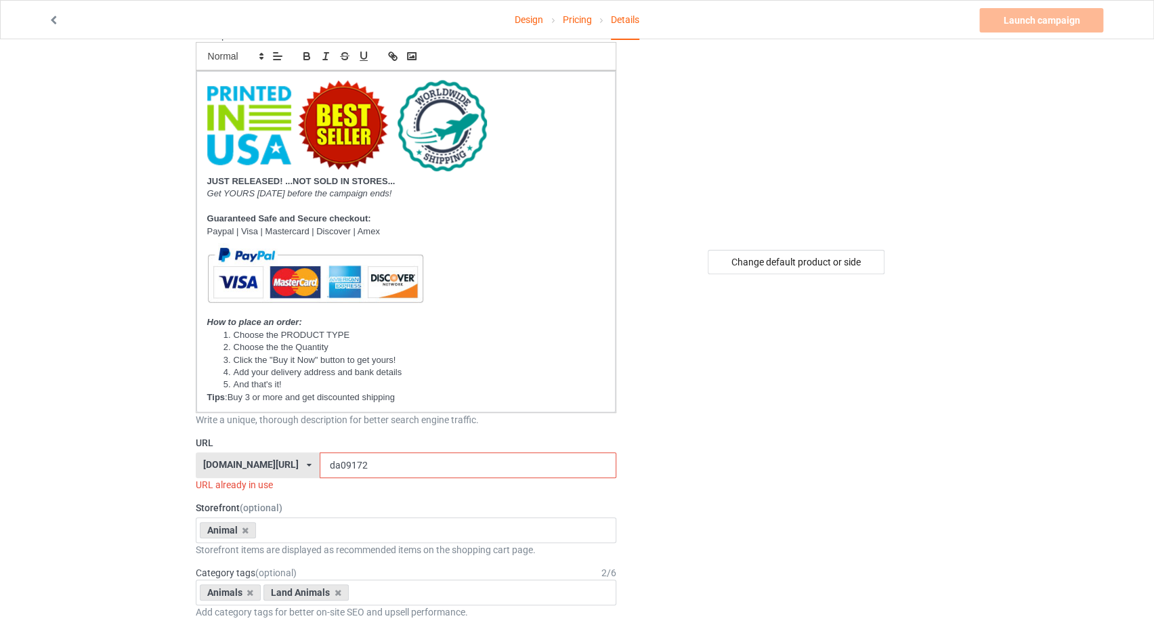
type input "SILENCE IS GOLDEN UNLESS YOU HAVE A BULLDOG"
drag, startPoint x: 331, startPoint y: 459, endPoint x: 317, endPoint y: 462, distance: 14.6
click at [320, 462] on input "da09172" at bounding box center [468, 465] width 297 height 26
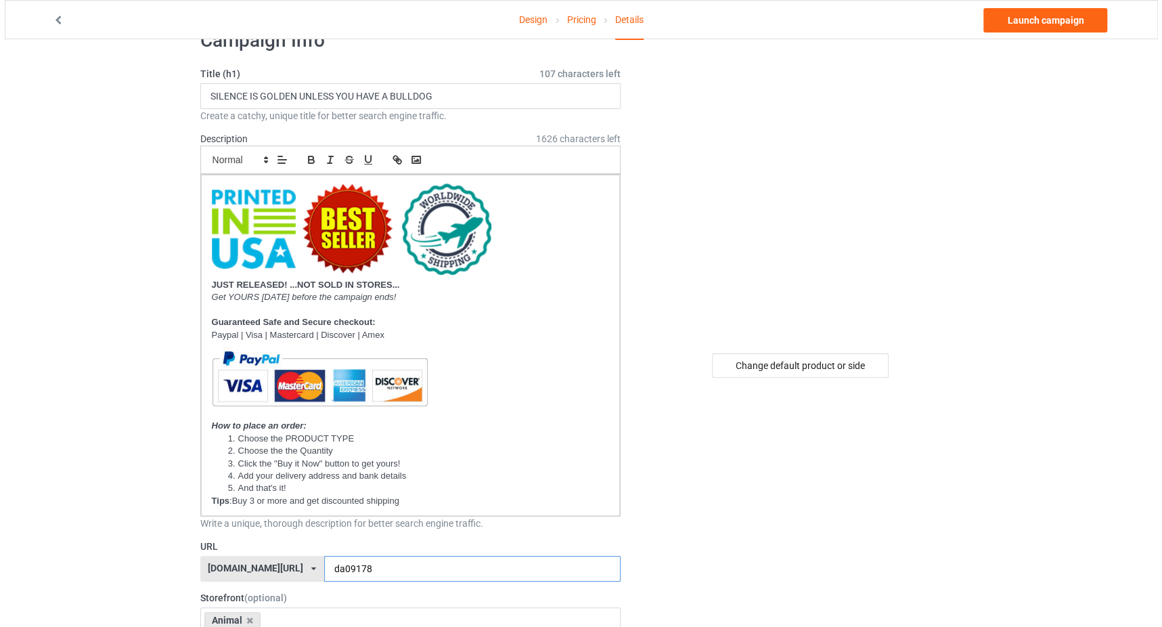
scroll to position [0, 0]
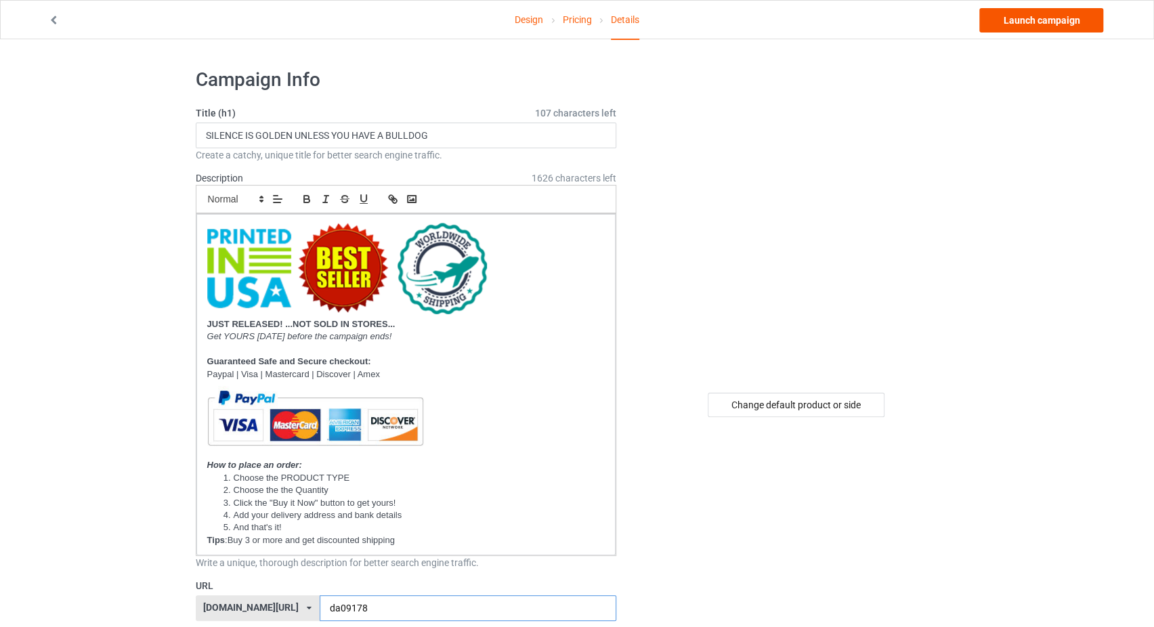
type input "da09178"
click at [1045, 21] on link "Launch campaign" at bounding box center [1041, 20] width 124 height 24
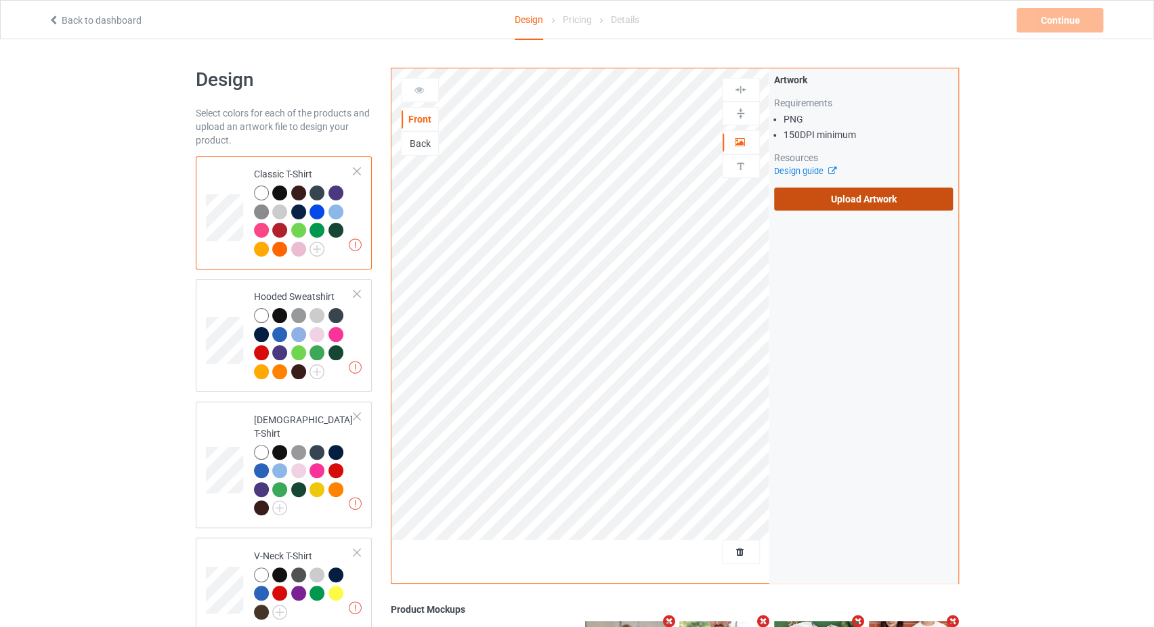
click at [821, 200] on label "Upload Artwork" at bounding box center [863, 199] width 179 height 23
click at [0, 0] on input "Upload Artwork" at bounding box center [0, 0] width 0 height 0
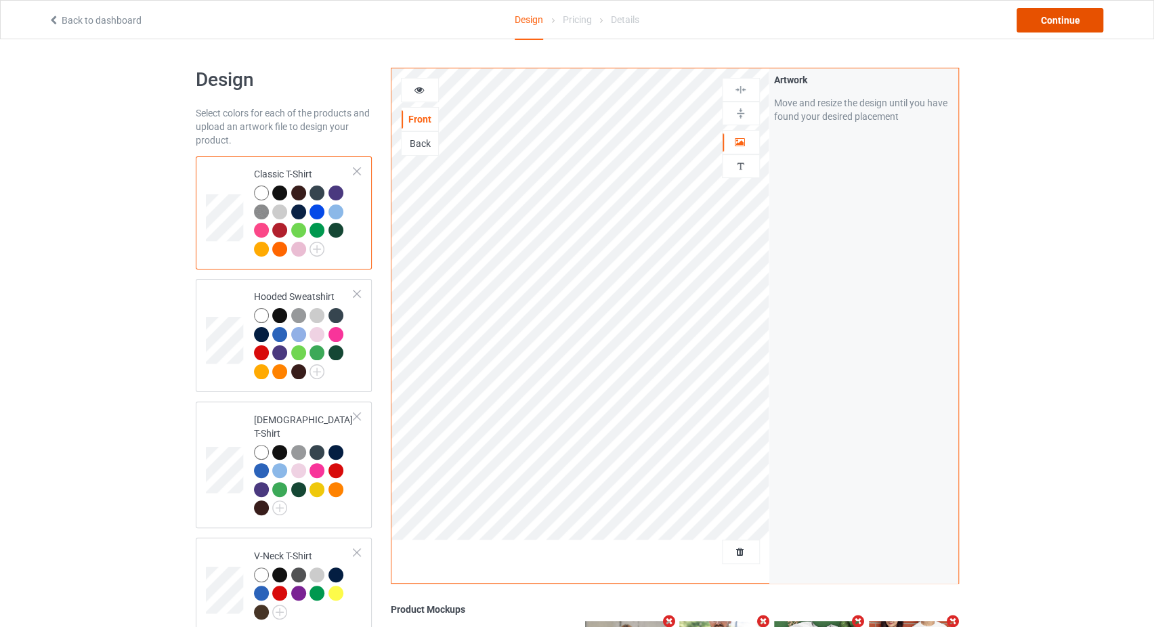
click at [1051, 20] on div "Continue" at bounding box center [1059, 20] width 87 height 24
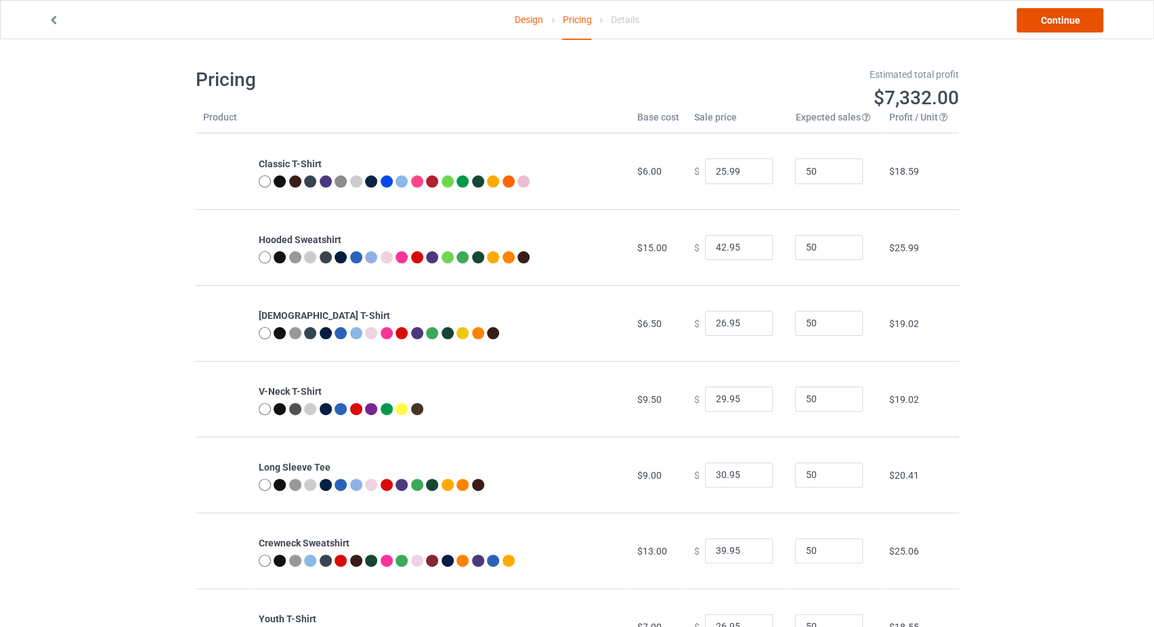
click at [1054, 18] on link "Continue" at bounding box center [1059, 20] width 87 height 24
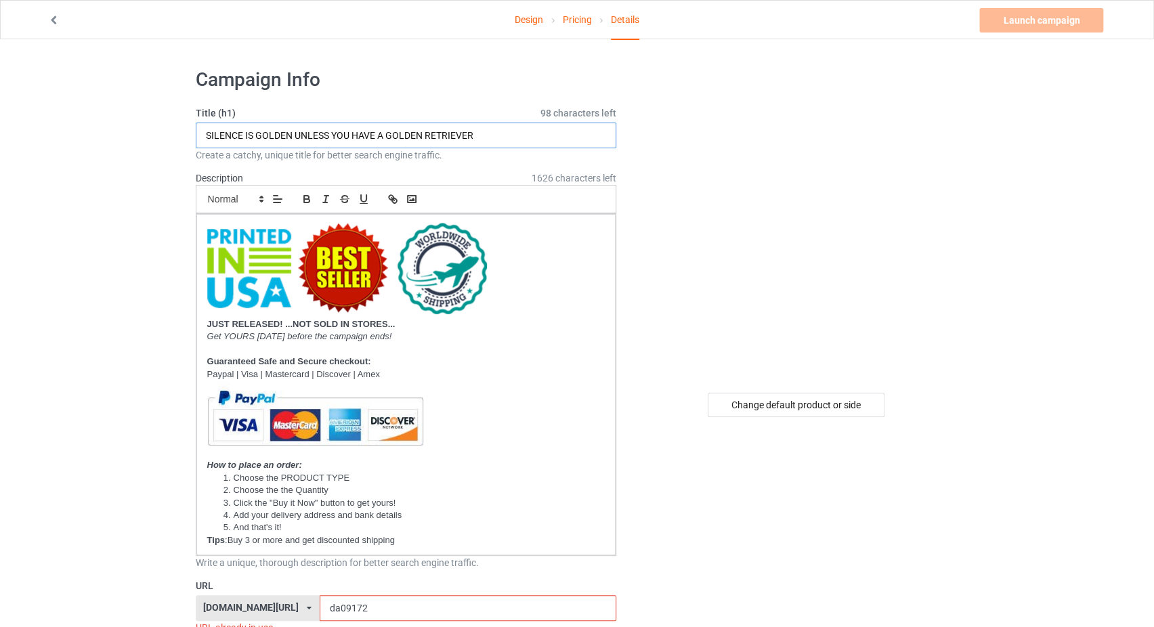
drag, startPoint x: 488, startPoint y: 134, endPoint x: 389, endPoint y: 135, distance: 99.5
click at [389, 135] on input "SILENCE IS GOLDEN UNLESS YOU HAVE A GOLDEN RETRIEVER" at bounding box center [406, 136] width 421 height 26
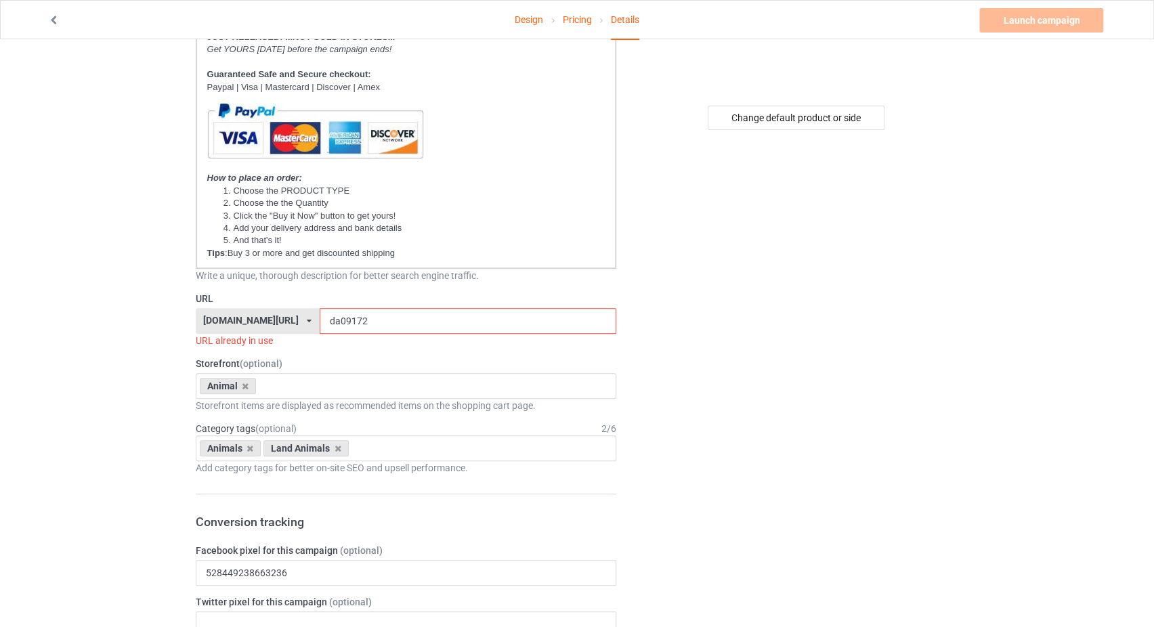
type input "SILENCE IS GOLDEN UNLESS YOU HAVE A PUPPY"
drag, startPoint x: 338, startPoint y: 314, endPoint x: 321, endPoint y: 317, distance: 17.1
click at [321, 317] on input "da09172" at bounding box center [468, 321] width 297 height 26
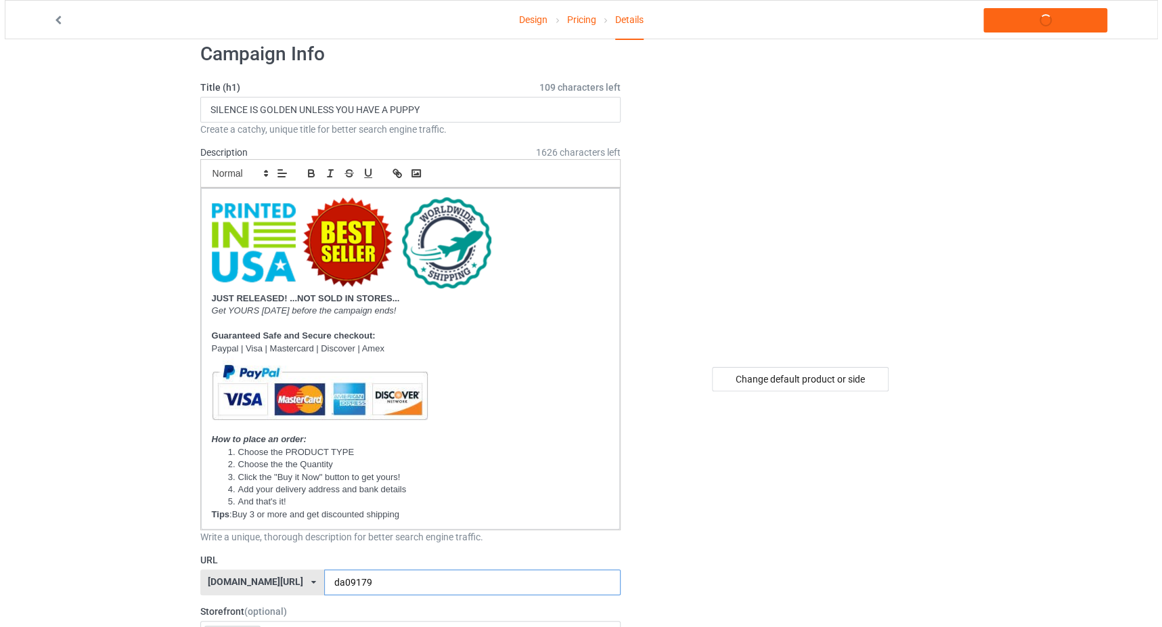
scroll to position [0, 0]
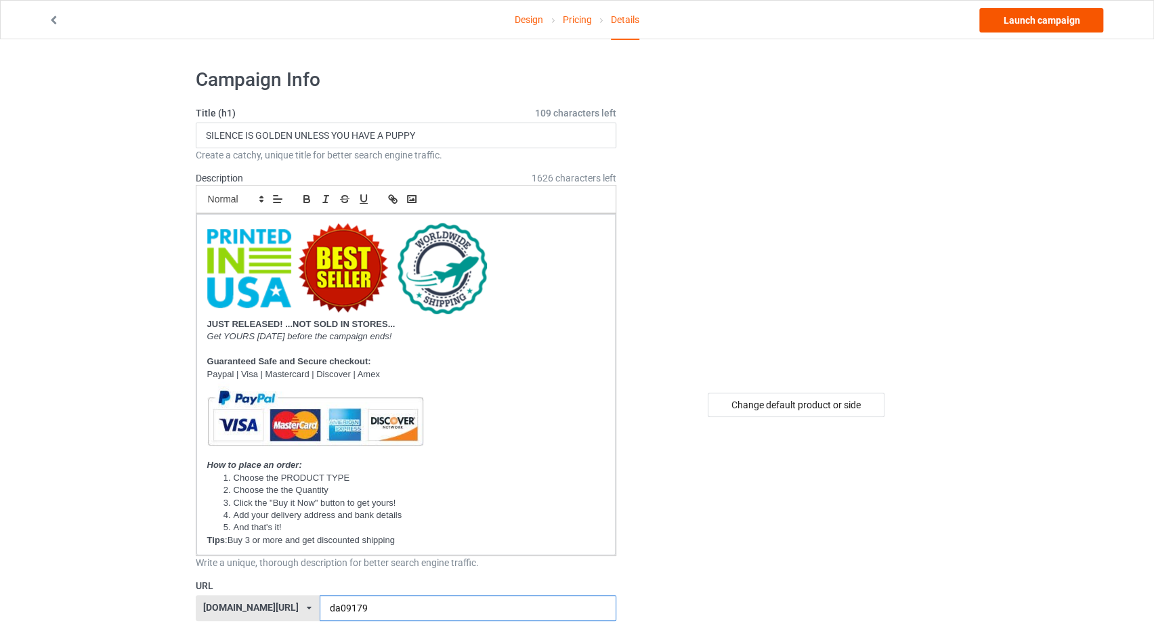
type input "da09179"
click at [1024, 22] on link "Launch campaign" at bounding box center [1041, 20] width 124 height 24
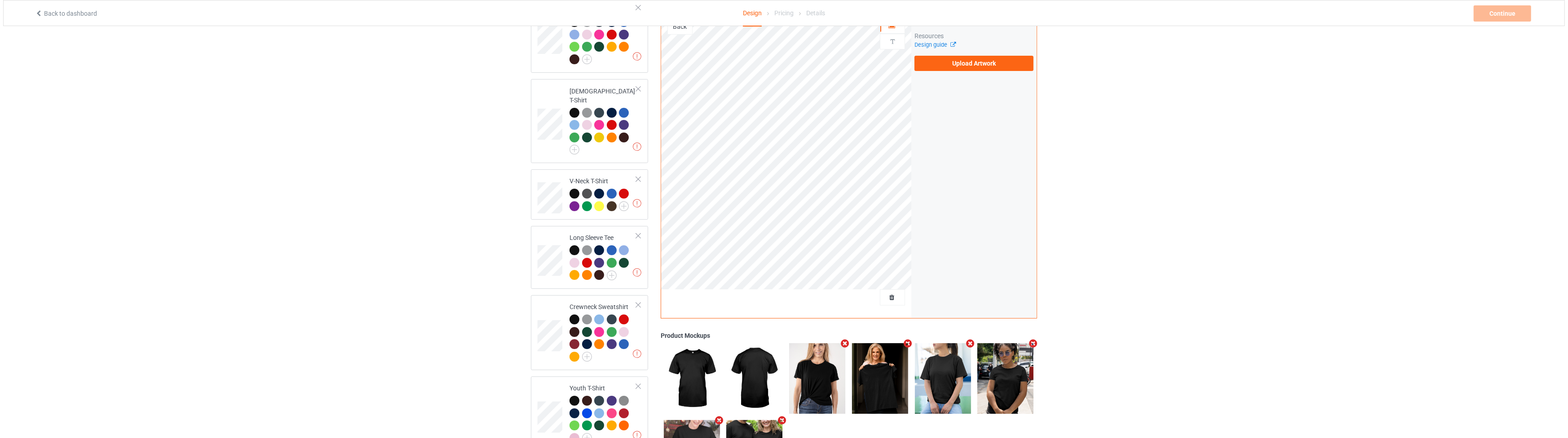
scroll to position [252, 0]
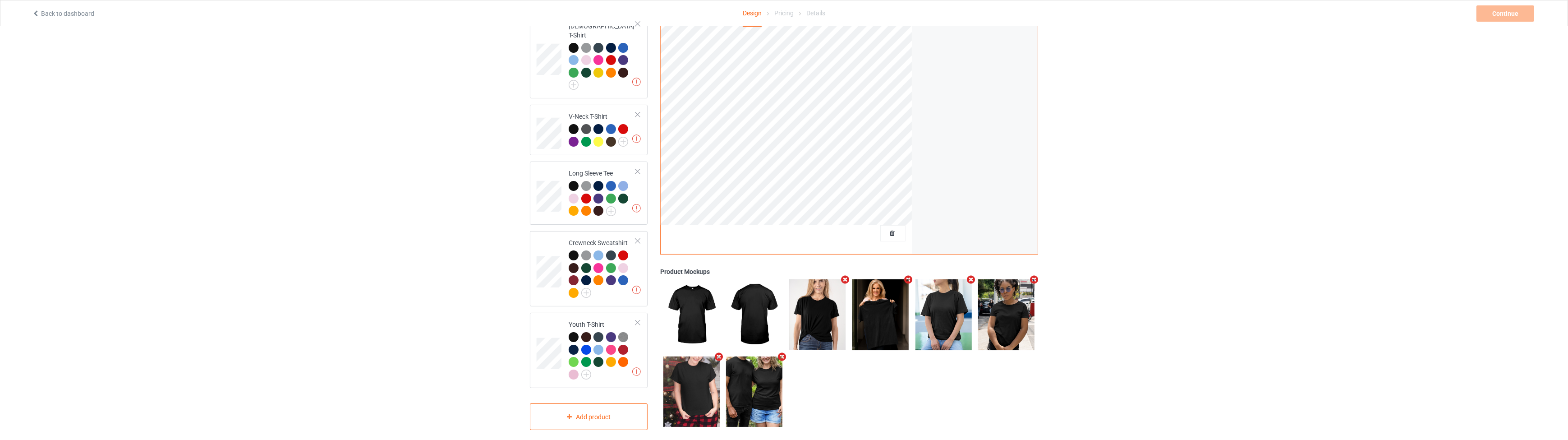
click at [907, 275] on icon "Remove mockup" at bounding box center [908, 280] width 11 height 9
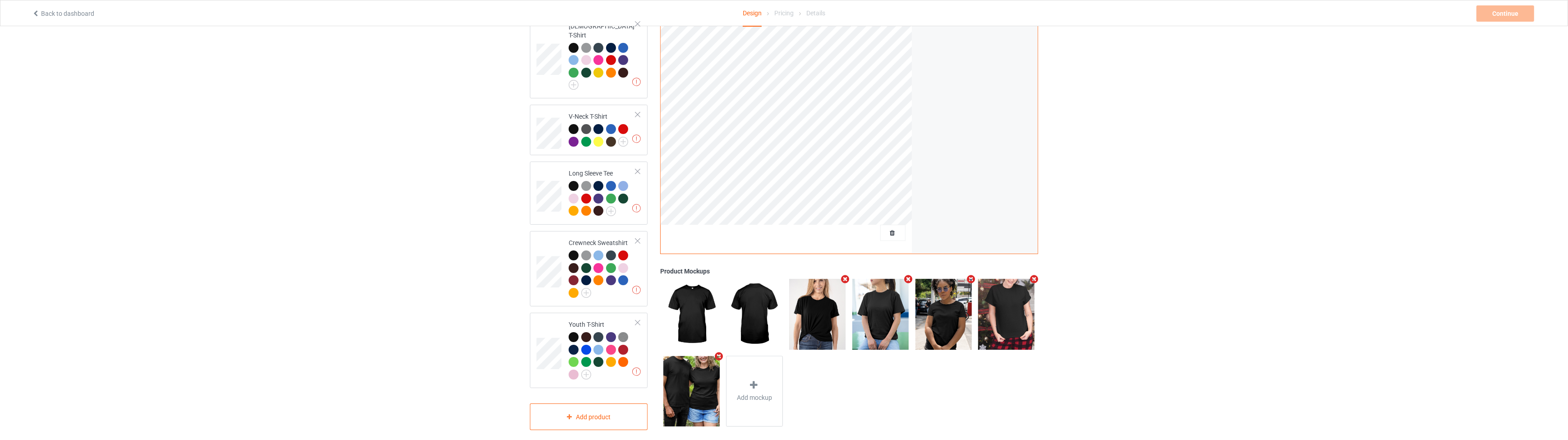
click at [845, 275] on icon "Remove mockup" at bounding box center [845, 279] width 11 height 9
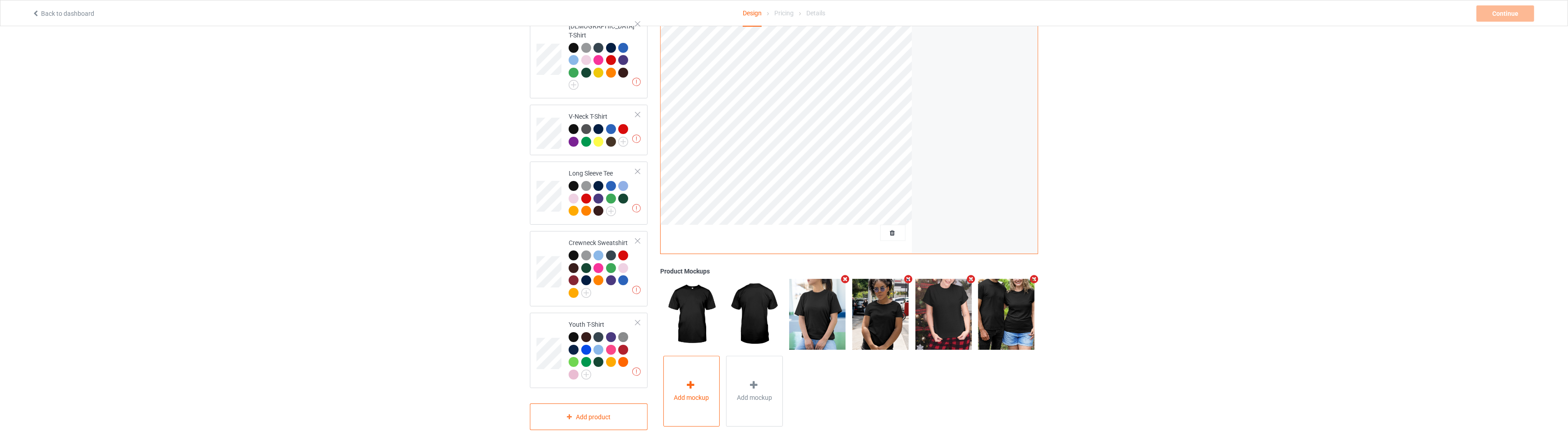
click at [692, 393] on span "Add mockup" at bounding box center [691, 398] width 35 height 9
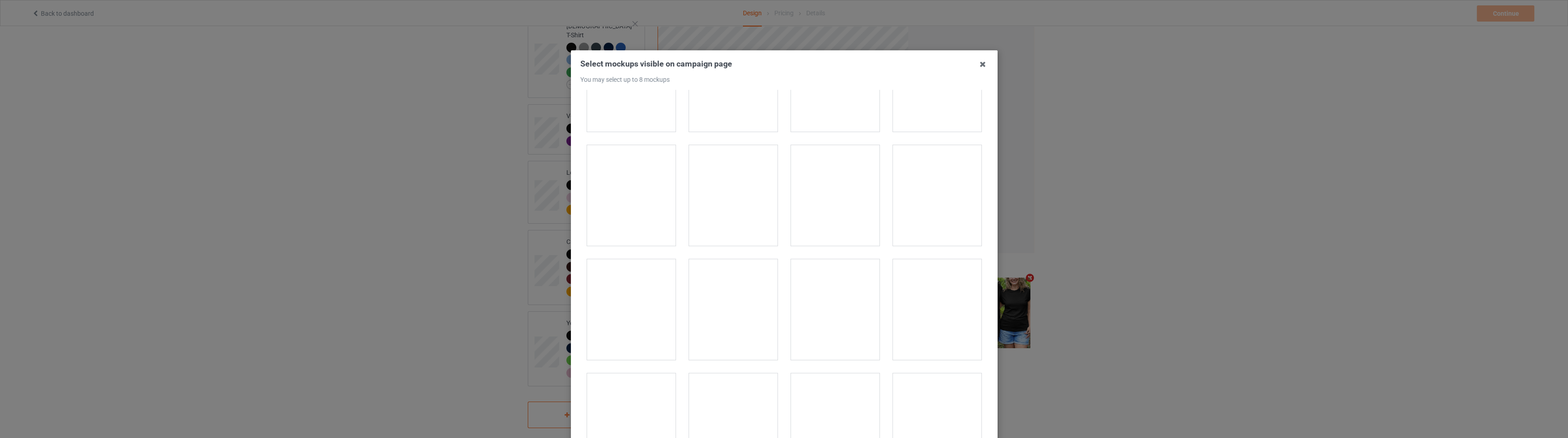
scroll to position [763, 0]
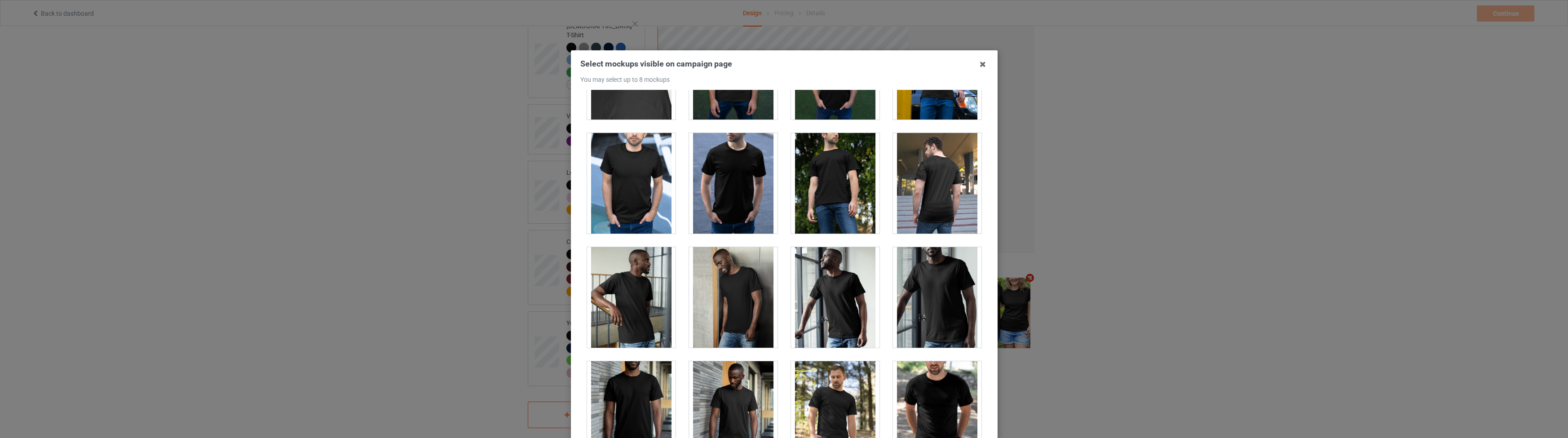
click at [626, 177] on div at bounding box center [631, 183] width 88 height 101
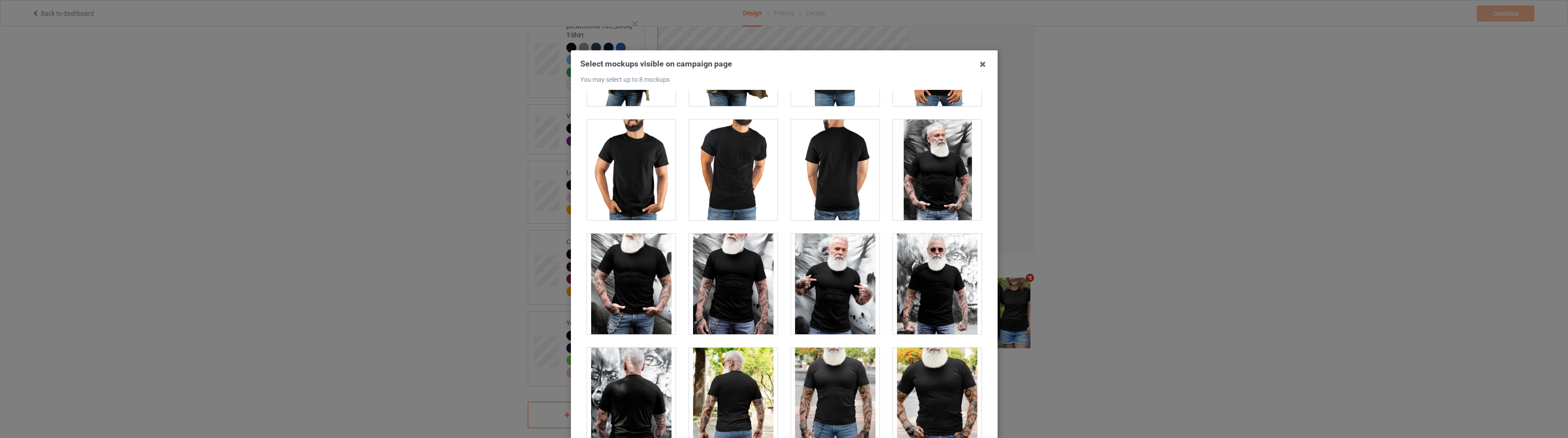
scroll to position [7148, 0]
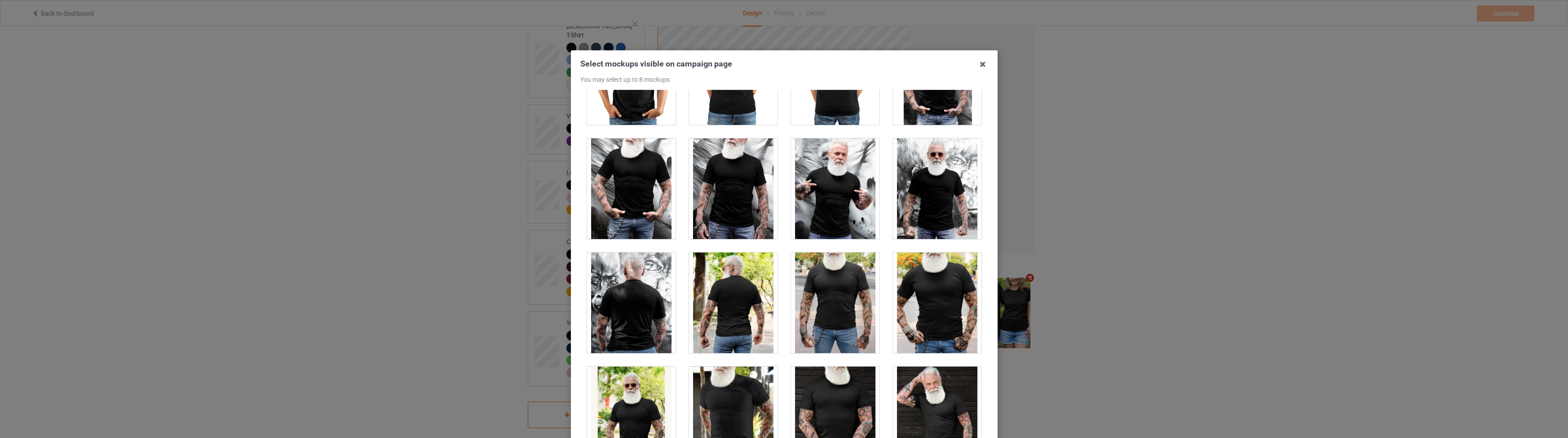
click at [829, 313] on div at bounding box center [835, 303] width 88 height 101
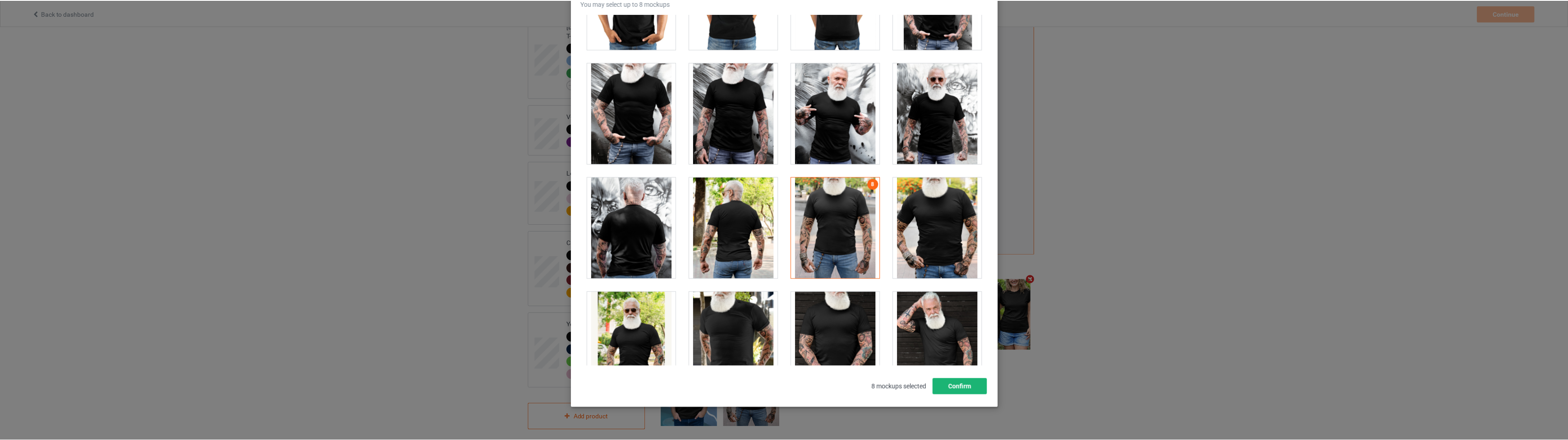
scroll to position [94, 0]
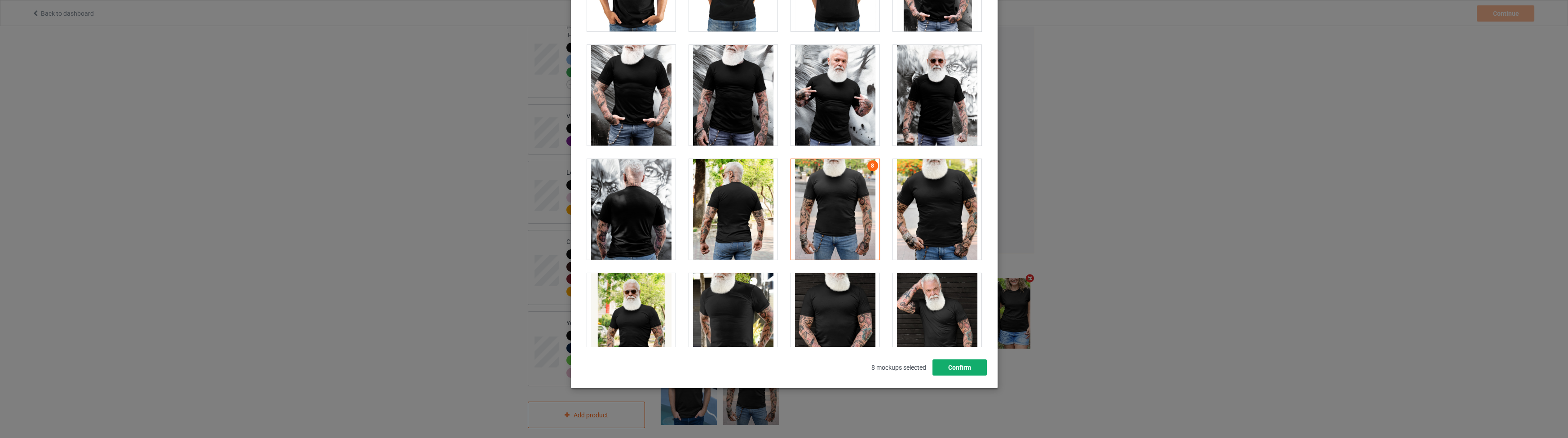
click at [956, 365] on button "Confirm" at bounding box center [960, 368] width 54 height 16
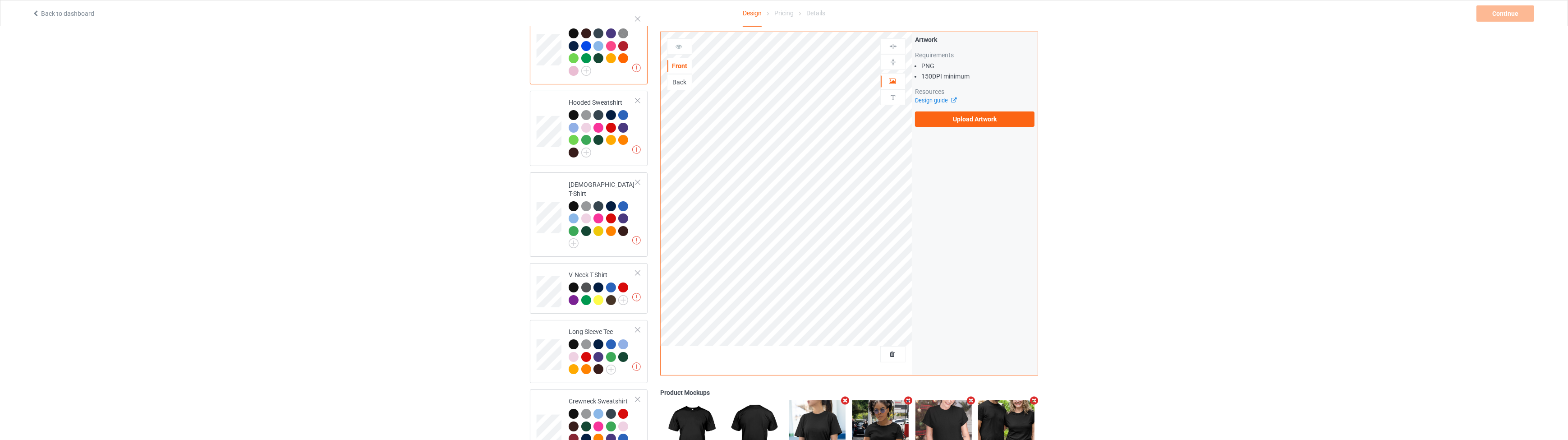
scroll to position [0, 0]
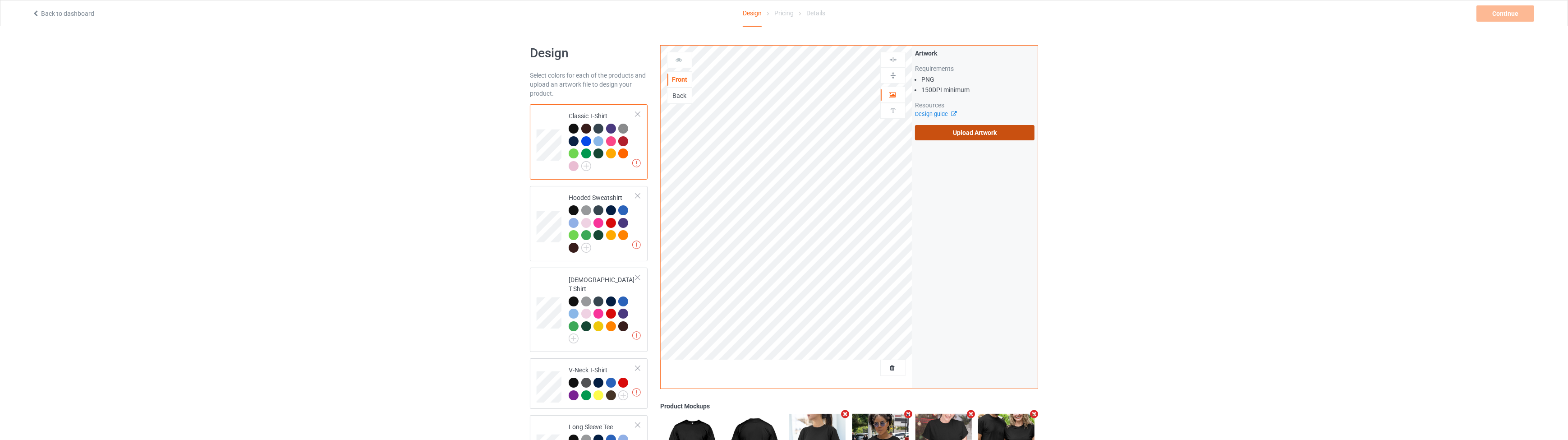
click at [938, 127] on label "Upload Artwork" at bounding box center [975, 133] width 119 height 15
click at [0, 0] on input "Upload Artwork" at bounding box center [0, 0] width 0 height 0
click at [1483, 11] on div "Continue" at bounding box center [1505, 13] width 58 height 16
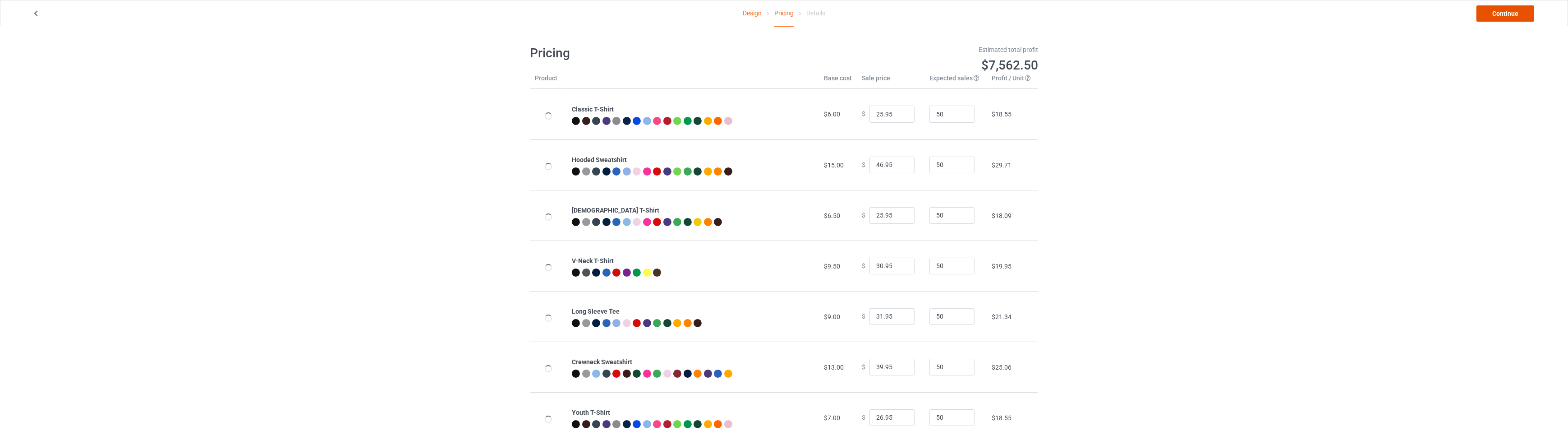
click at [1493, 7] on link "Continue" at bounding box center [1505, 13] width 58 height 16
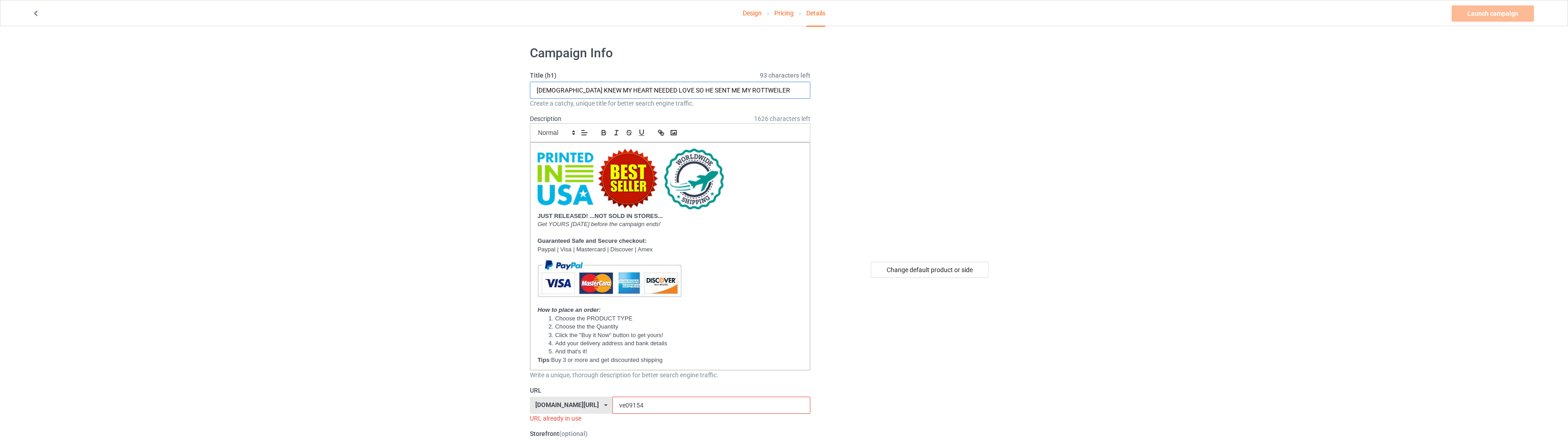
drag, startPoint x: 755, startPoint y: 89, endPoint x: 360, endPoint y: 106, distance: 395.4
paste input "SILENCE IS GOLDEN UNLESS YOU HAVE A"
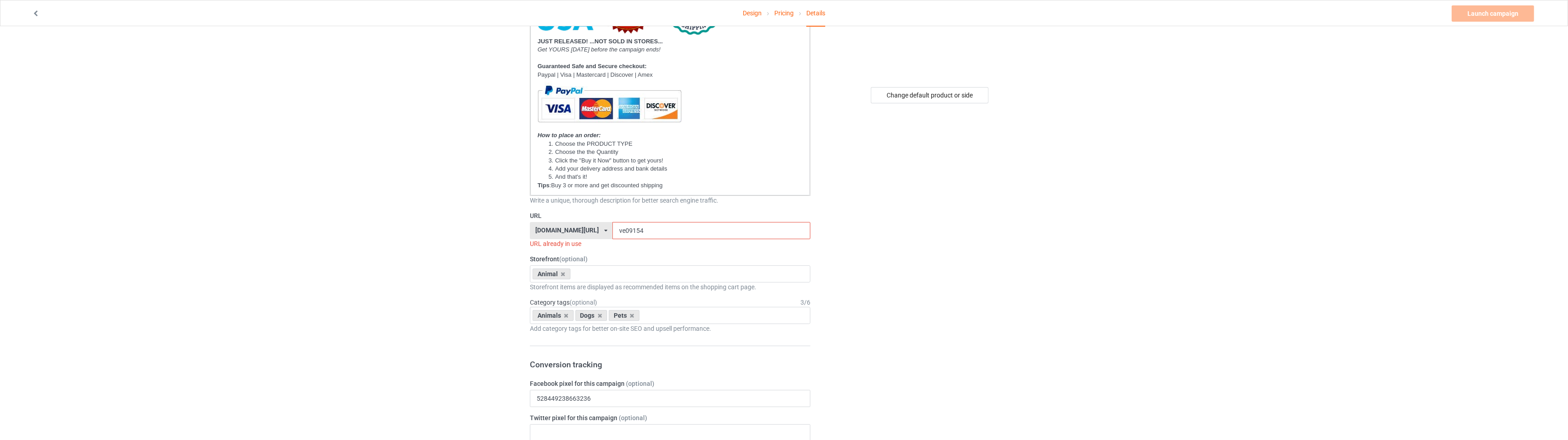
scroll to position [191, 0]
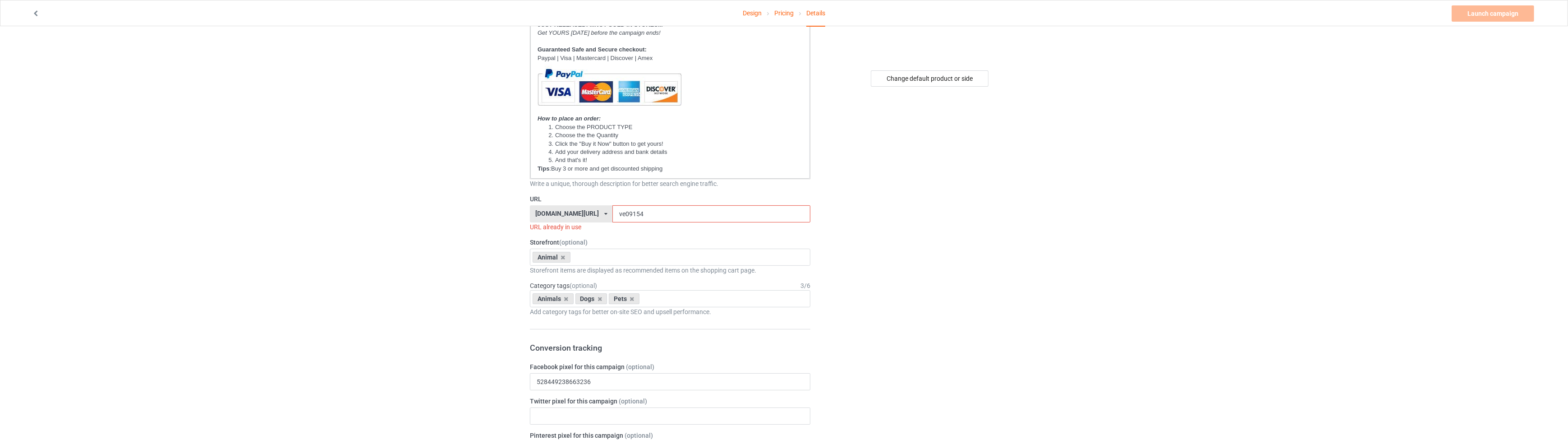
type input "SILENCE IS GOLDEN UNLESS YOU HAVE A DOG"
drag, startPoint x: 623, startPoint y: 214, endPoint x: 607, endPoint y: 216, distance: 16.1
click at [612, 216] on input "ve09154" at bounding box center [711, 214] width 198 height 17
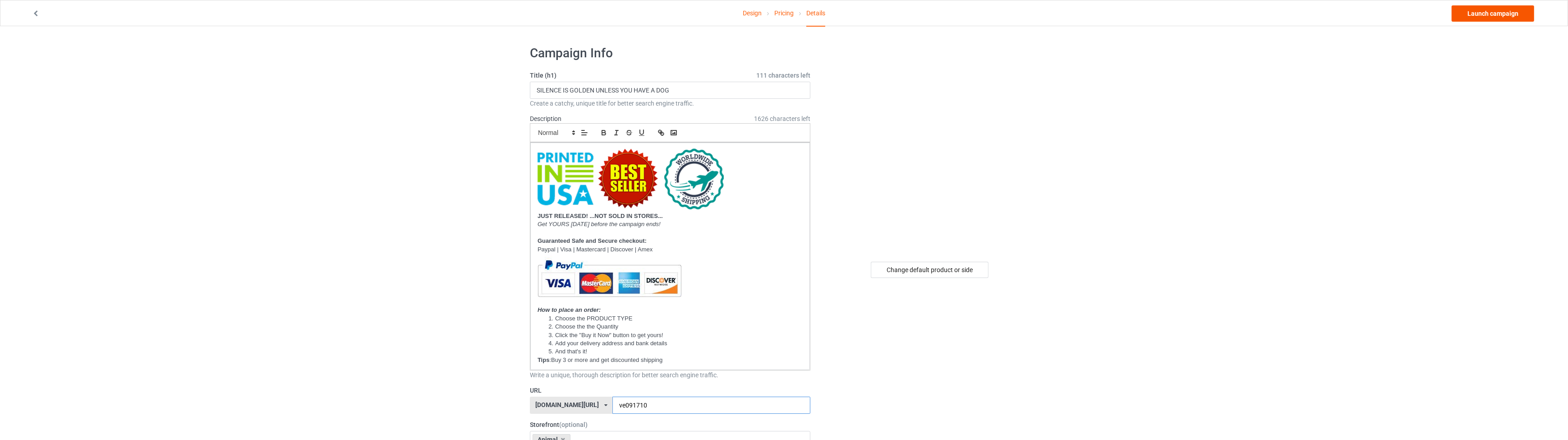
type input "ve091710"
click at [1479, 13] on link "Launch campaign" at bounding box center [1493, 13] width 83 height 16
